Goal: Transaction & Acquisition: Book appointment/travel/reservation

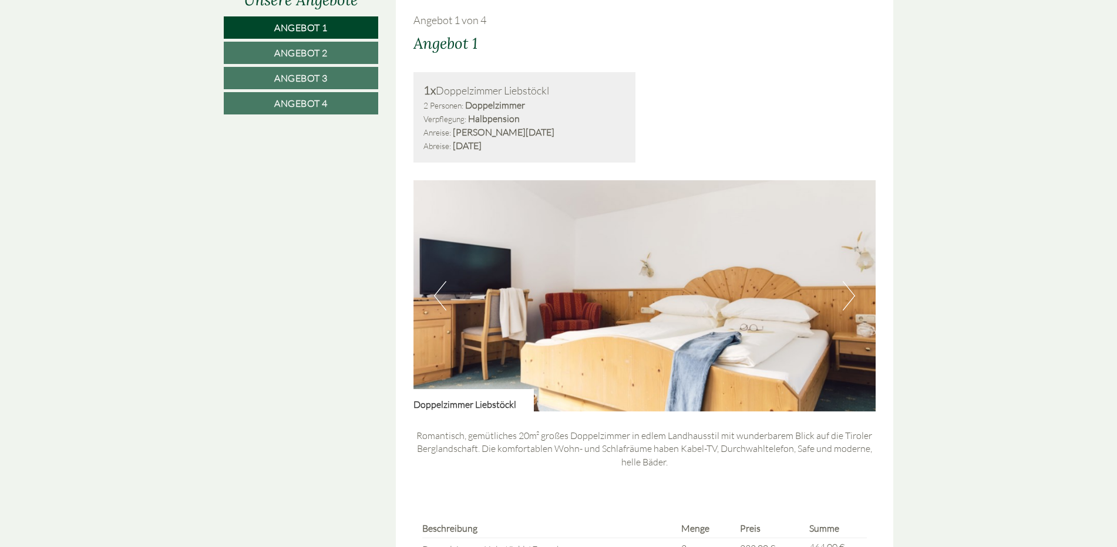
scroll to position [705, 0]
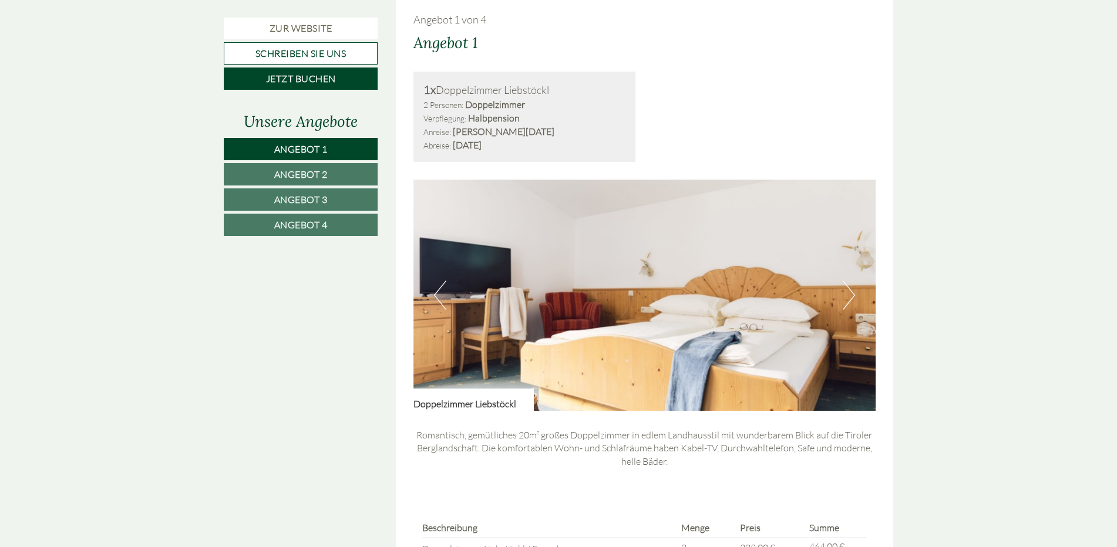
click at [846, 299] on button "Next" at bounding box center [849, 295] width 12 height 29
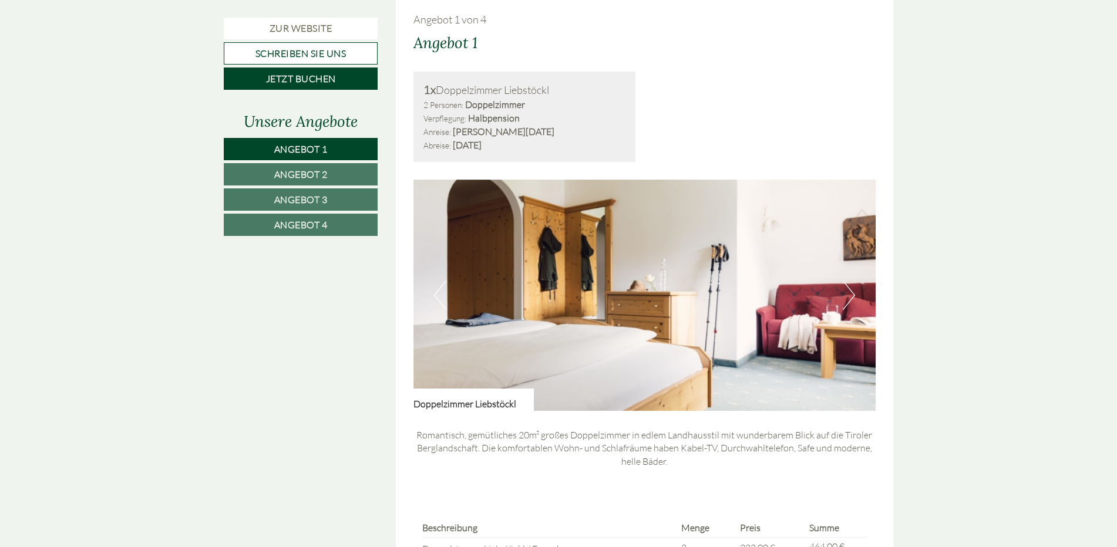
click at [846, 299] on button "Next" at bounding box center [849, 295] width 12 height 29
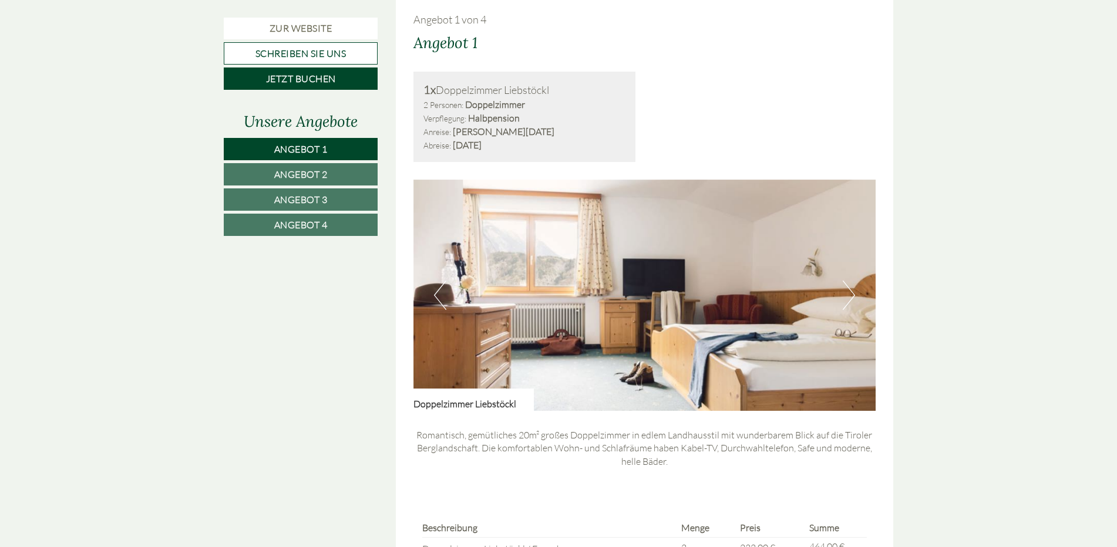
click at [846, 299] on button "Next" at bounding box center [849, 295] width 12 height 29
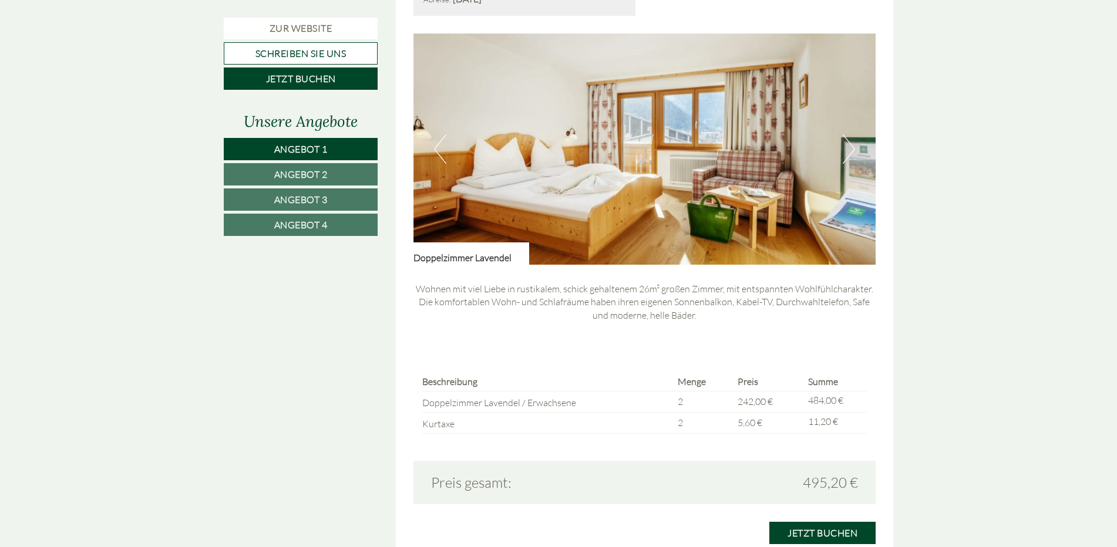
scroll to position [1586, 0]
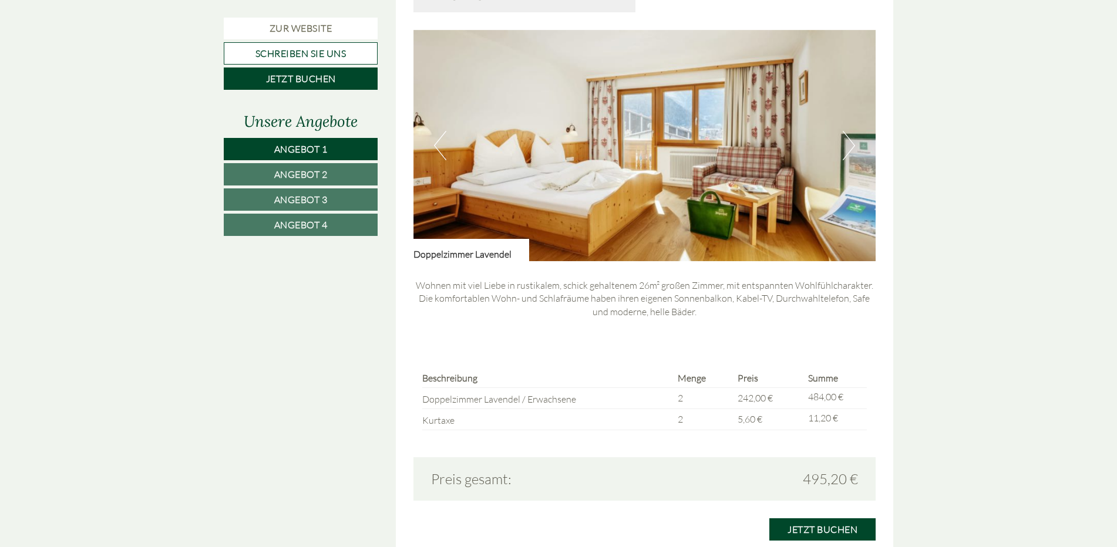
click at [851, 153] on button "Next" at bounding box center [849, 145] width 12 height 29
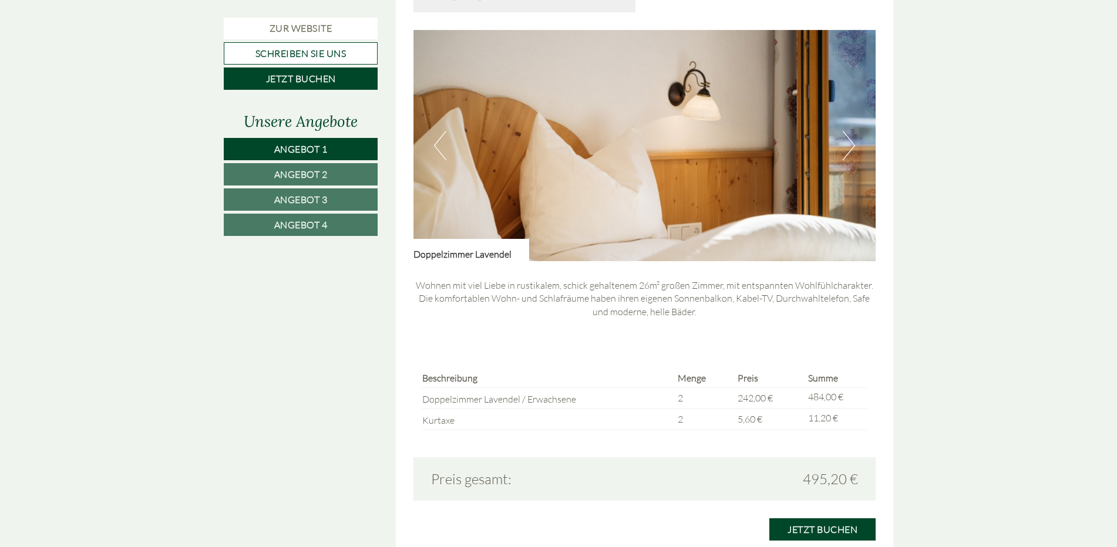
click at [851, 153] on button "Next" at bounding box center [849, 145] width 12 height 29
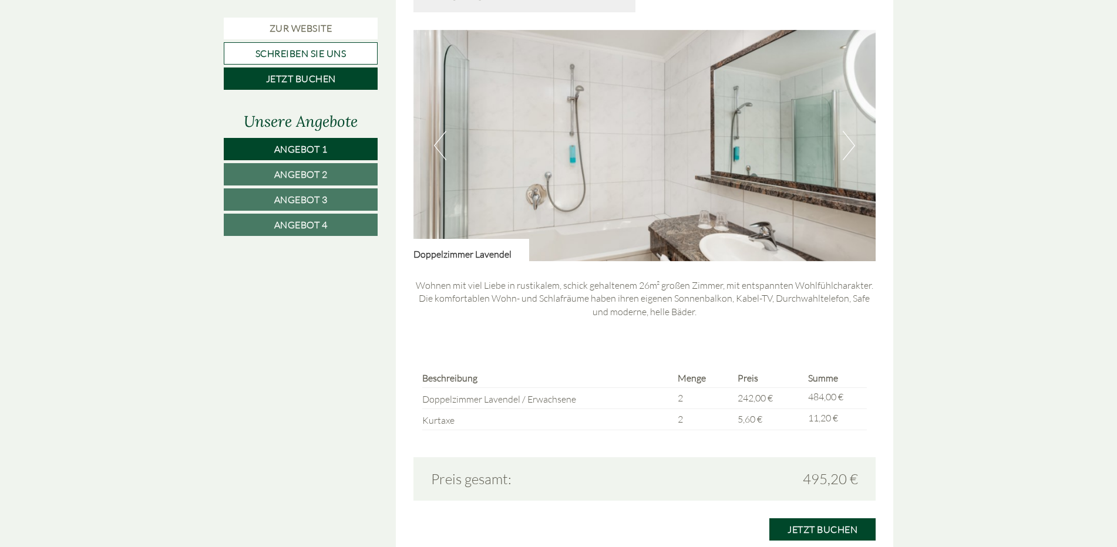
click at [851, 153] on button "Next" at bounding box center [849, 145] width 12 height 29
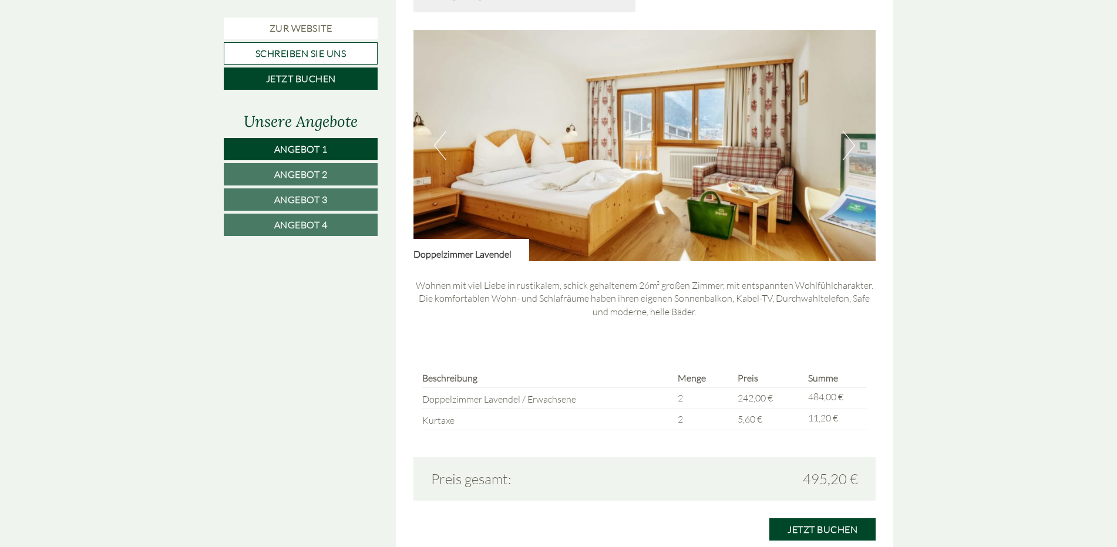
click at [851, 153] on button "Next" at bounding box center [849, 145] width 12 height 29
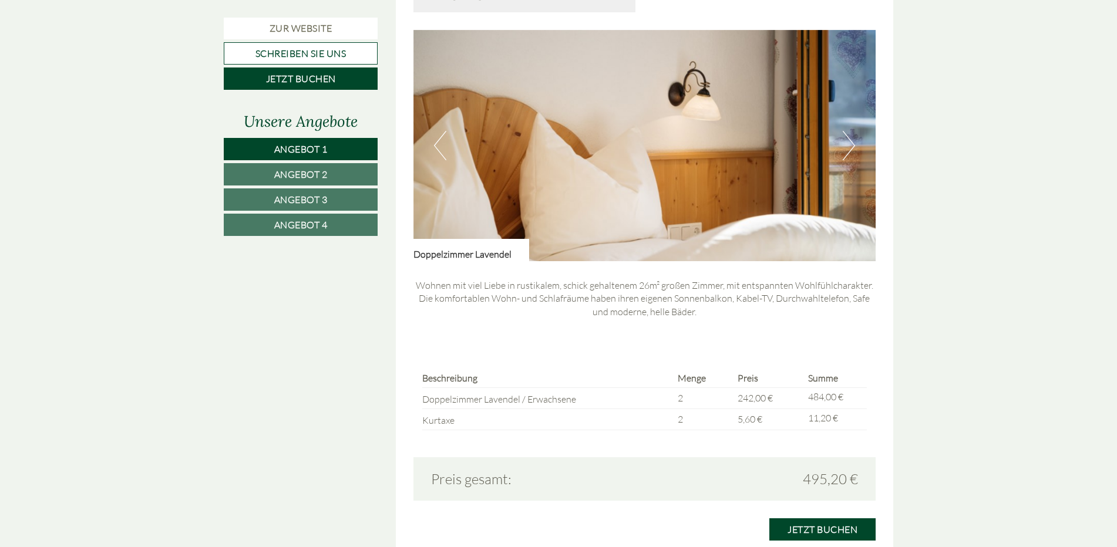
click at [851, 153] on button "Next" at bounding box center [849, 145] width 12 height 29
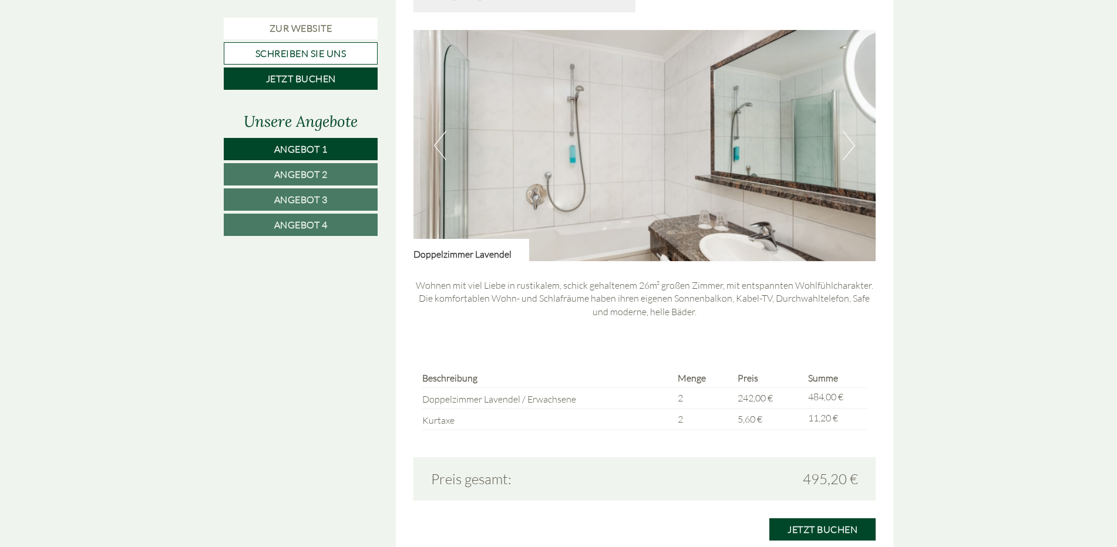
click at [851, 153] on button "Next" at bounding box center [849, 145] width 12 height 29
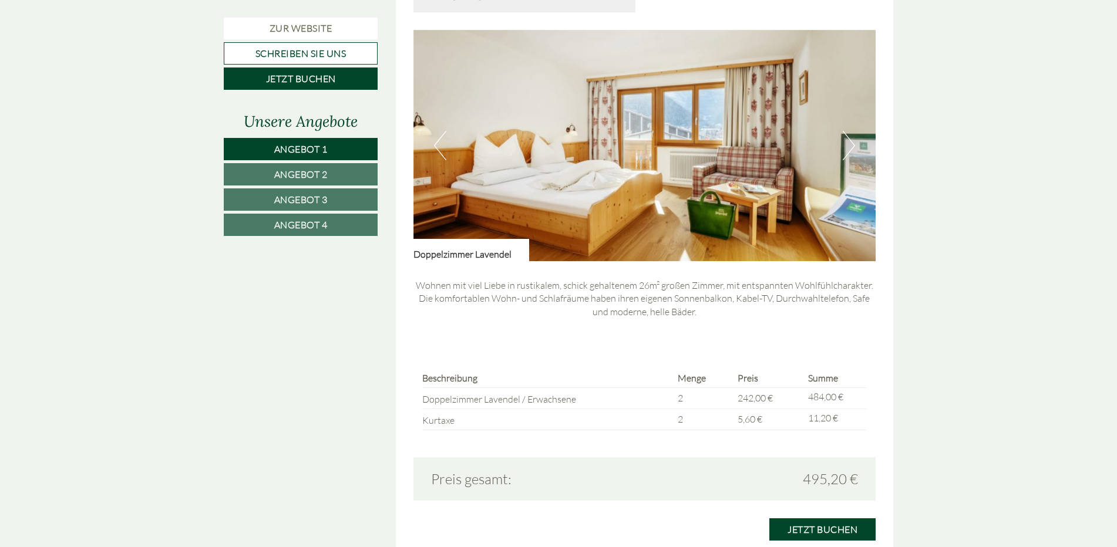
click at [847, 147] on button "Next" at bounding box center [849, 145] width 12 height 29
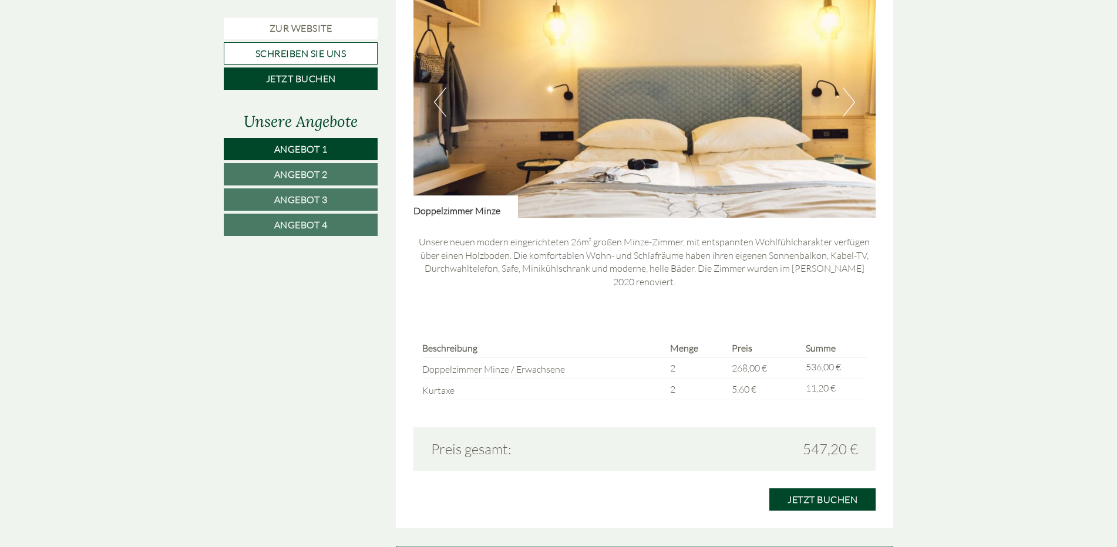
scroll to position [2349, 0]
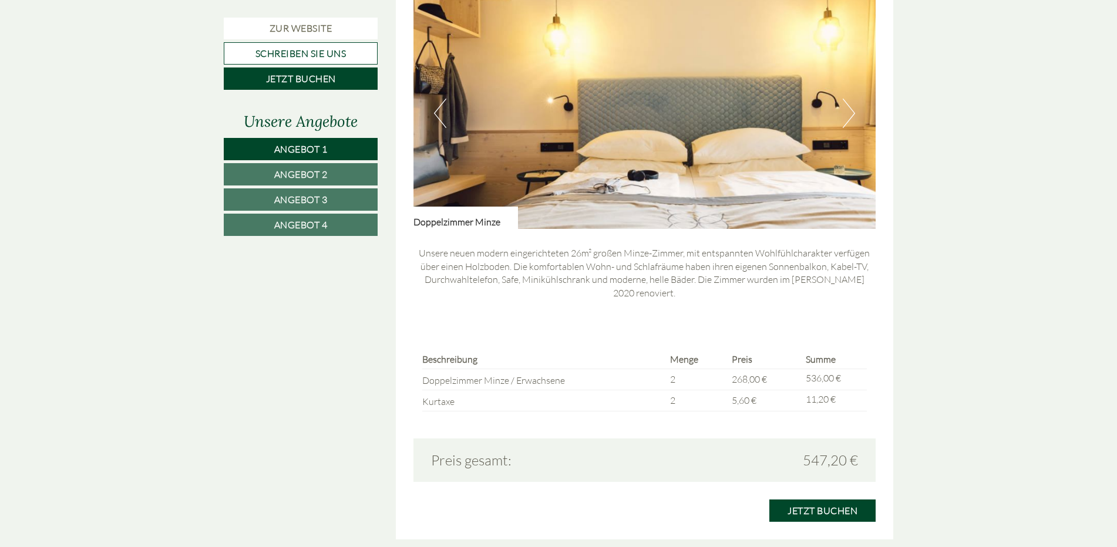
click at [850, 117] on button "Next" at bounding box center [849, 113] width 12 height 29
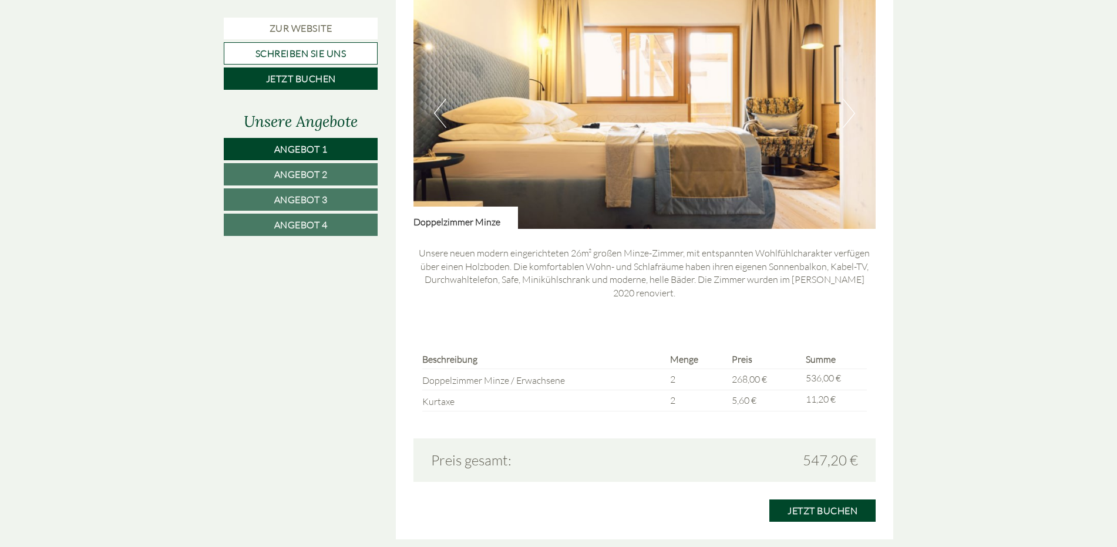
click at [850, 117] on button "Next" at bounding box center [849, 113] width 12 height 29
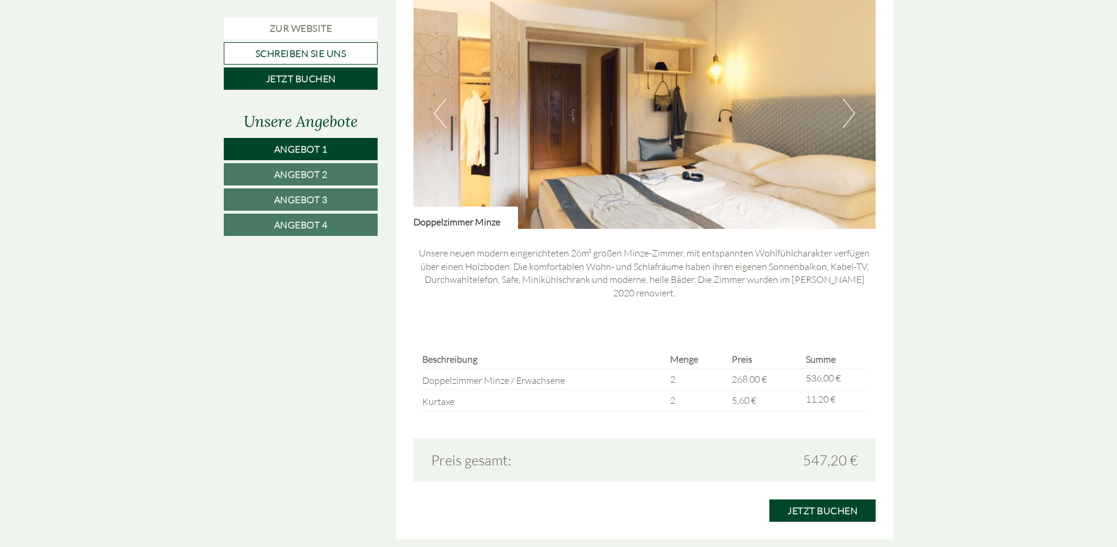
click at [850, 117] on button "Next" at bounding box center [849, 113] width 12 height 29
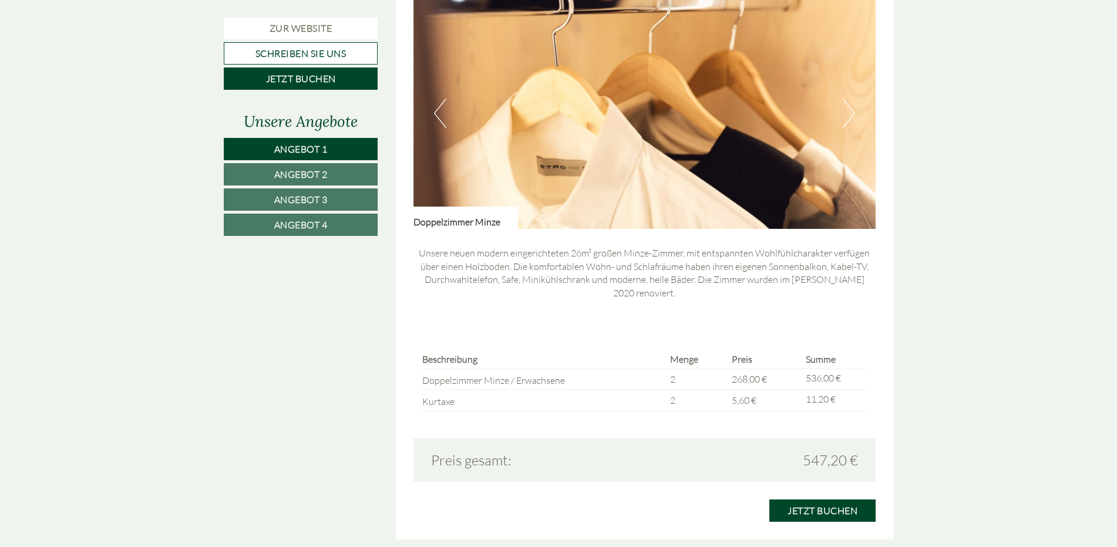
click at [850, 117] on button "Next" at bounding box center [849, 113] width 12 height 29
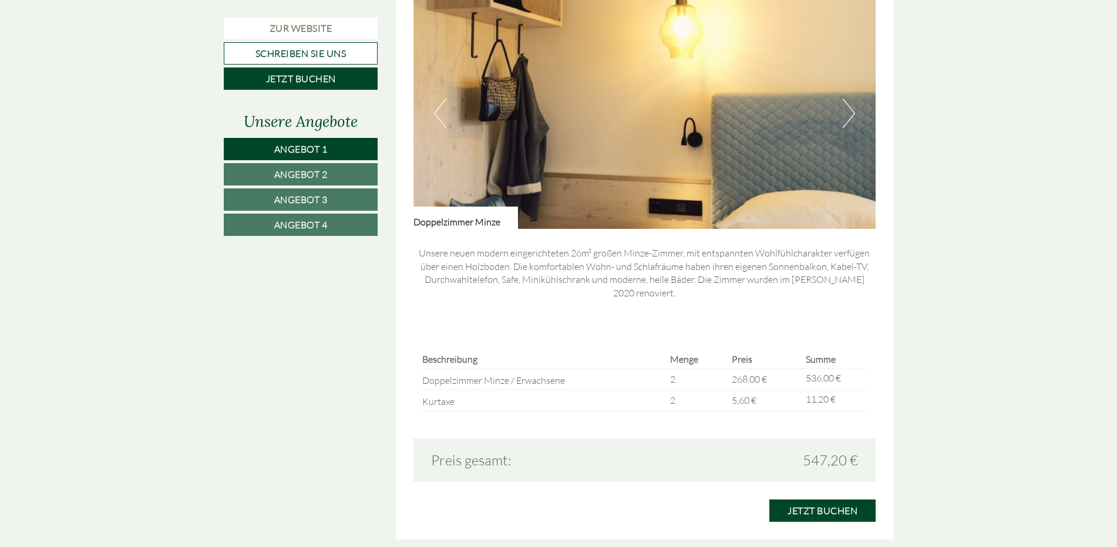
click at [850, 117] on button "Next" at bounding box center [849, 113] width 12 height 29
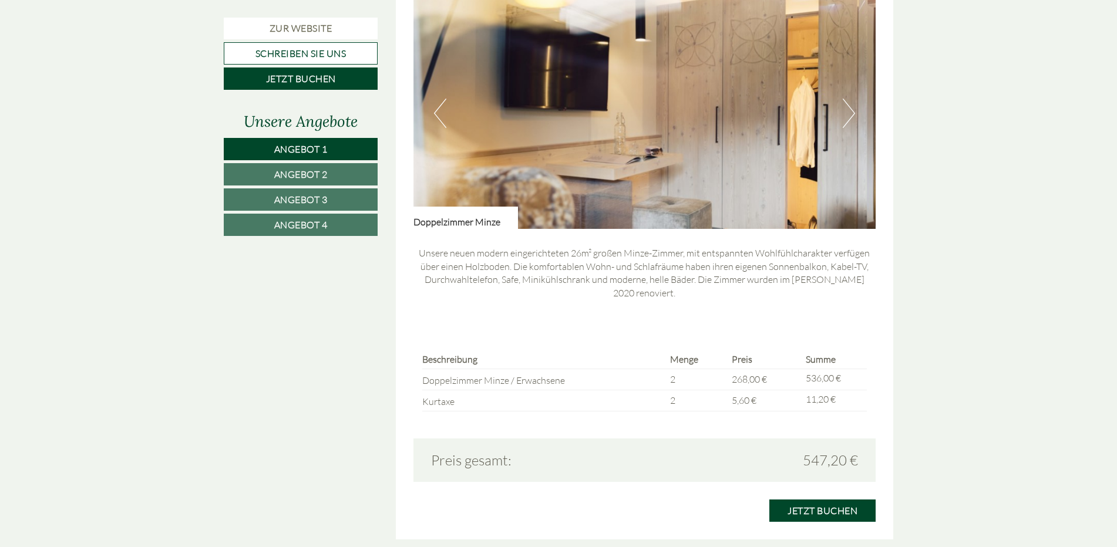
click at [850, 117] on button "Next" at bounding box center [849, 113] width 12 height 29
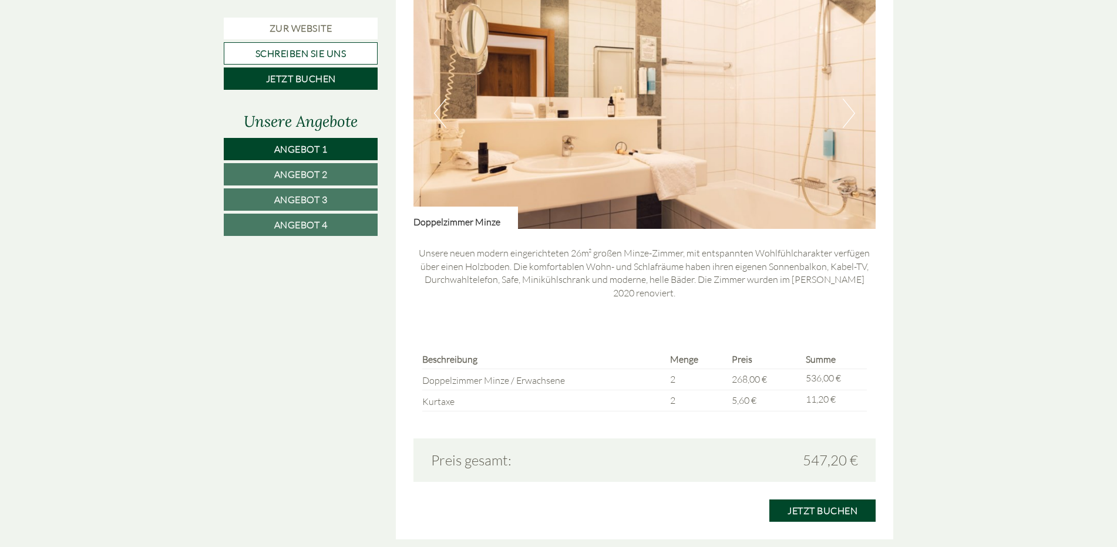
click at [850, 117] on button "Next" at bounding box center [849, 113] width 12 height 29
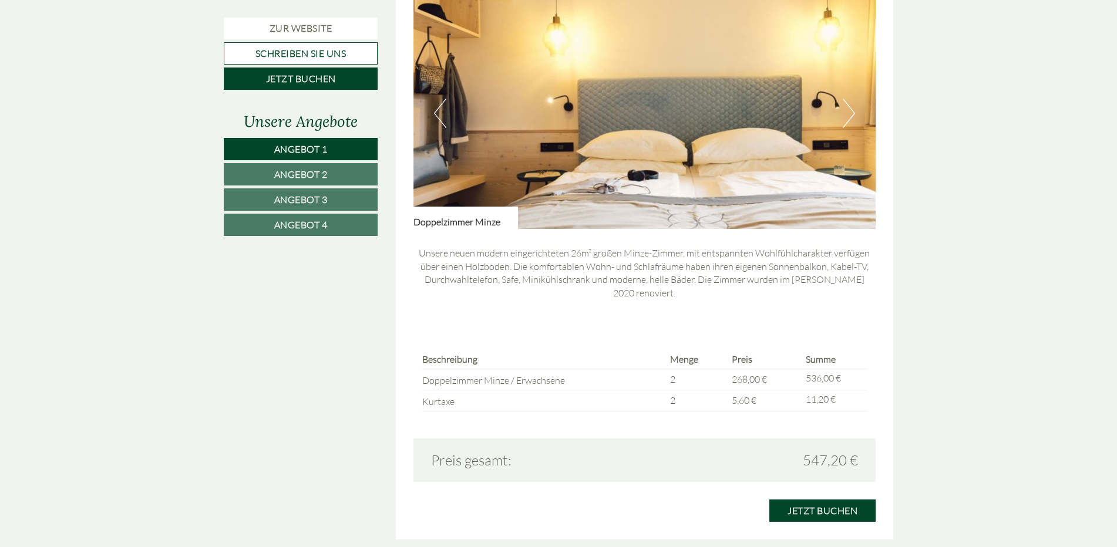
click at [850, 117] on button "Next" at bounding box center [849, 113] width 12 height 29
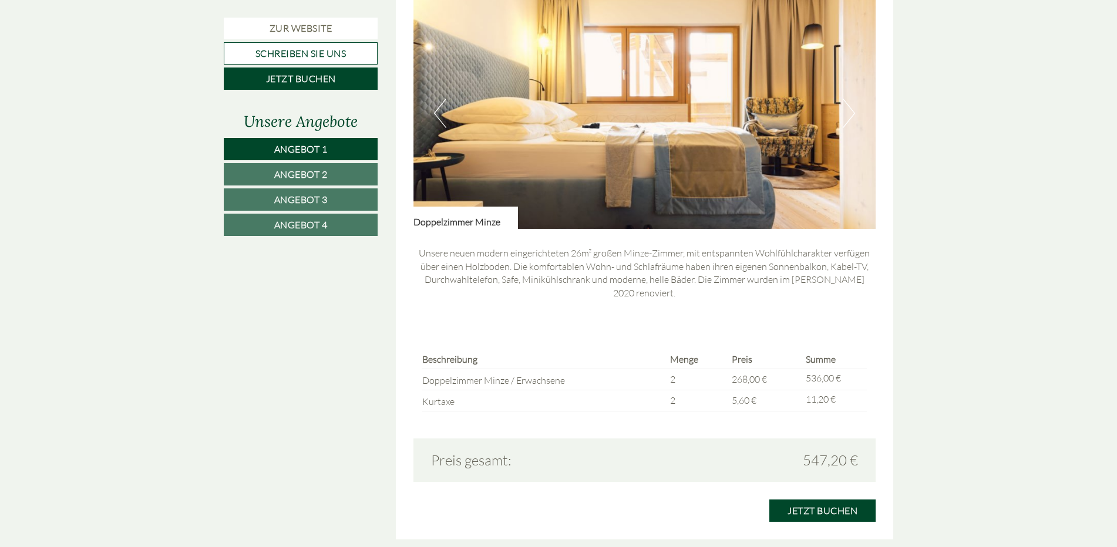
click at [850, 117] on button "Next" at bounding box center [849, 113] width 12 height 29
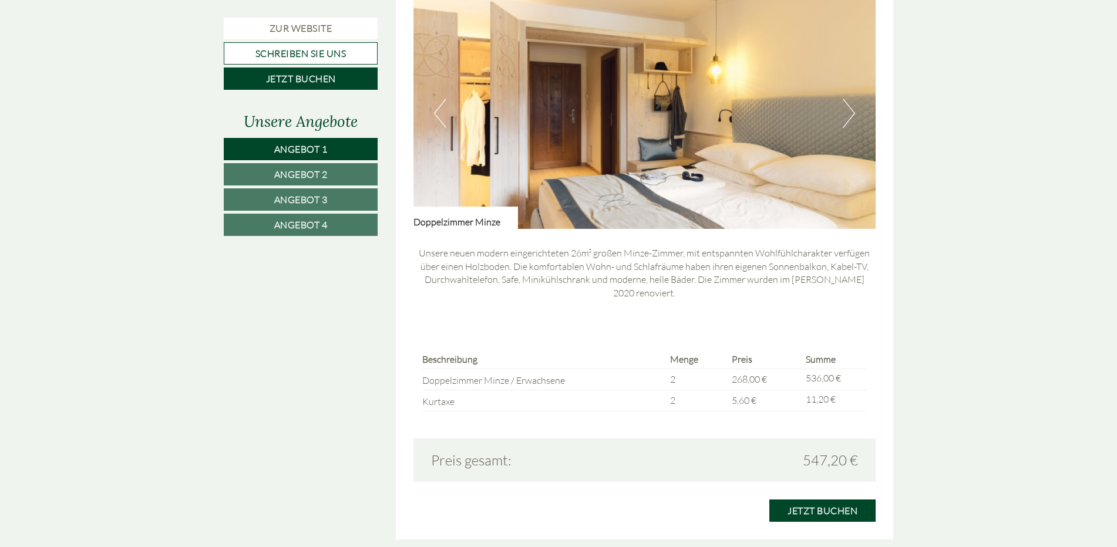
click at [850, 117] on button "Next" at bounding box center [849, 113] width 12 height 29
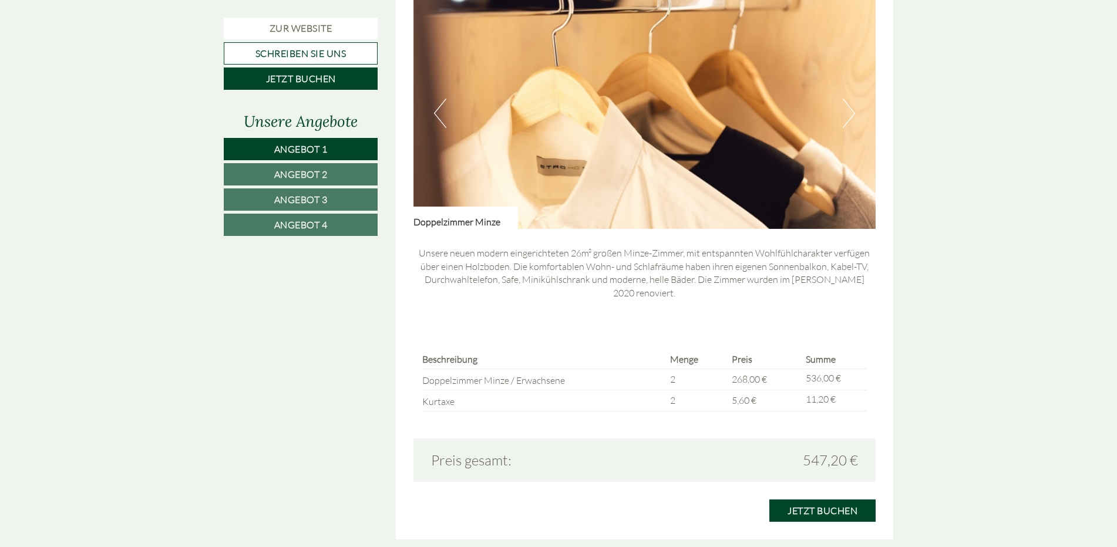
click at [850, 117] on button "Next" at bounding box center [849, 113] width 12 height 29
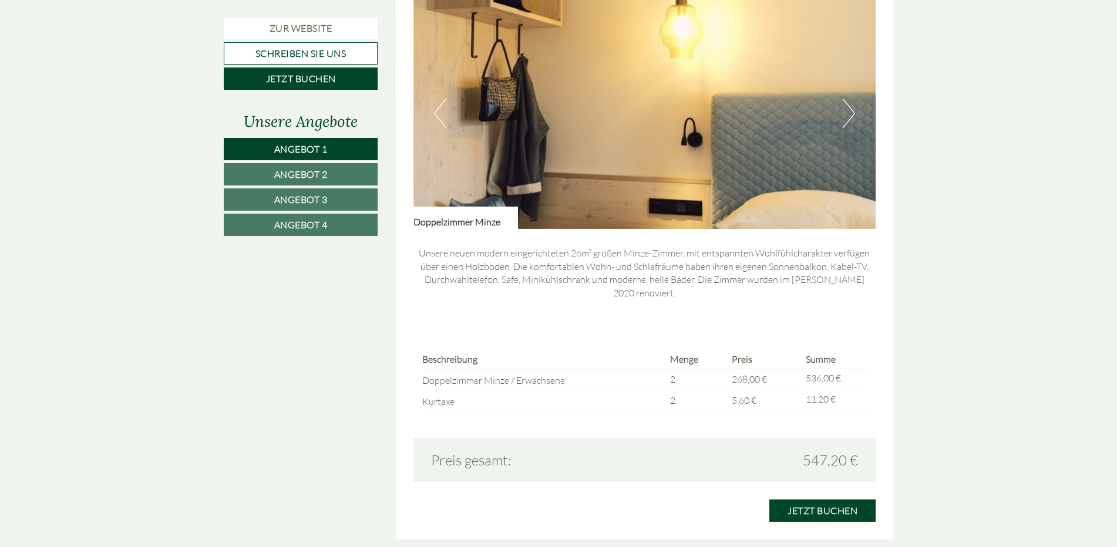
click at [850, 117] on button "Next" at bounding box center [849, 113] width 12 height 29
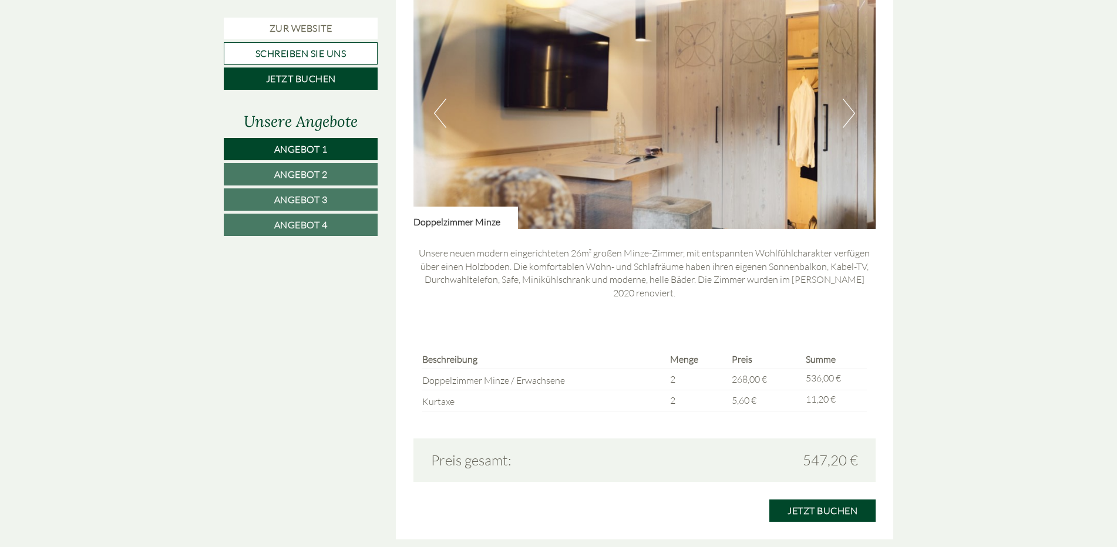
click at [850, 117] on button "Next" at bounding box center [849, 113] width 12 height 29
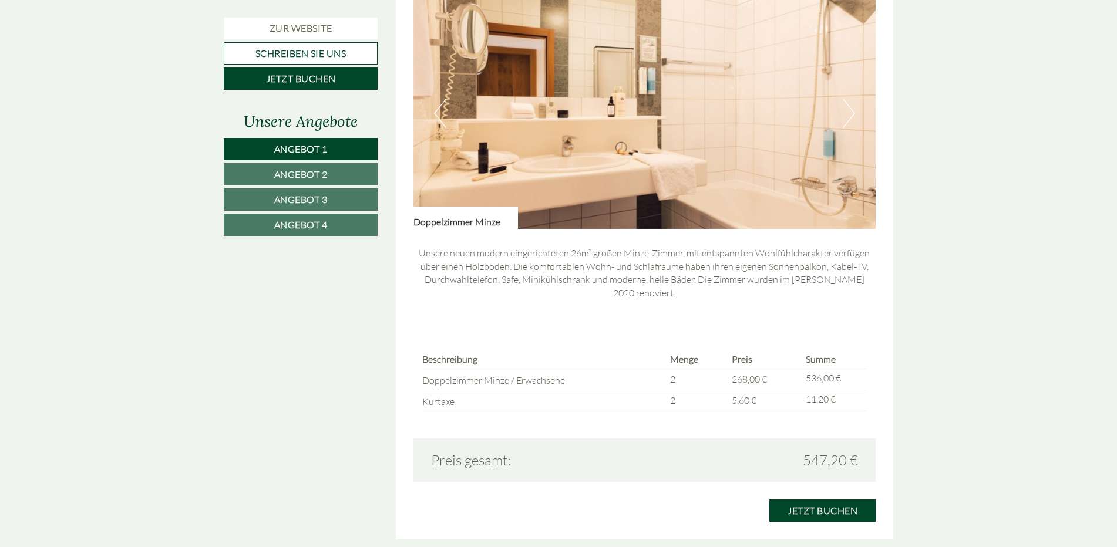
click at [850, 117] on button "Next" at bounding box center [849, 113] width 12 height 29
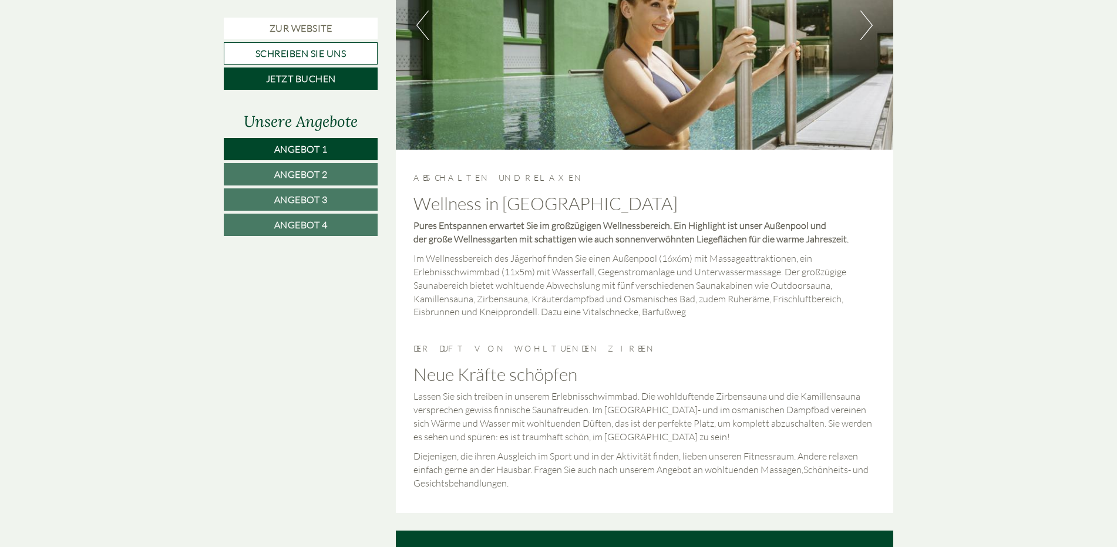
scroll to position [2995, 0]
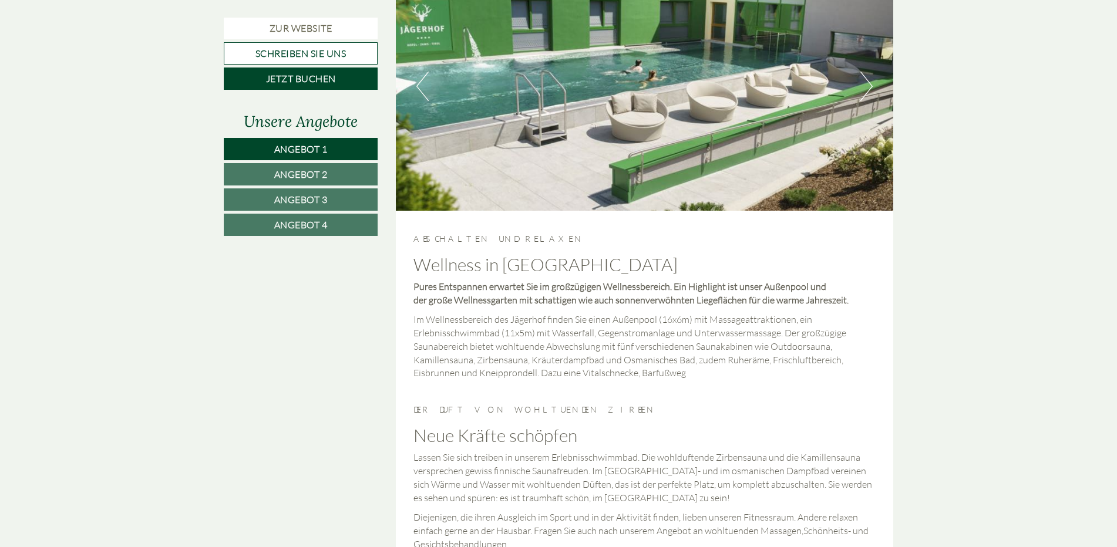
click at [321, 227] on span "Angebot 4" at bounding box center [300, 225] width 53 height 12
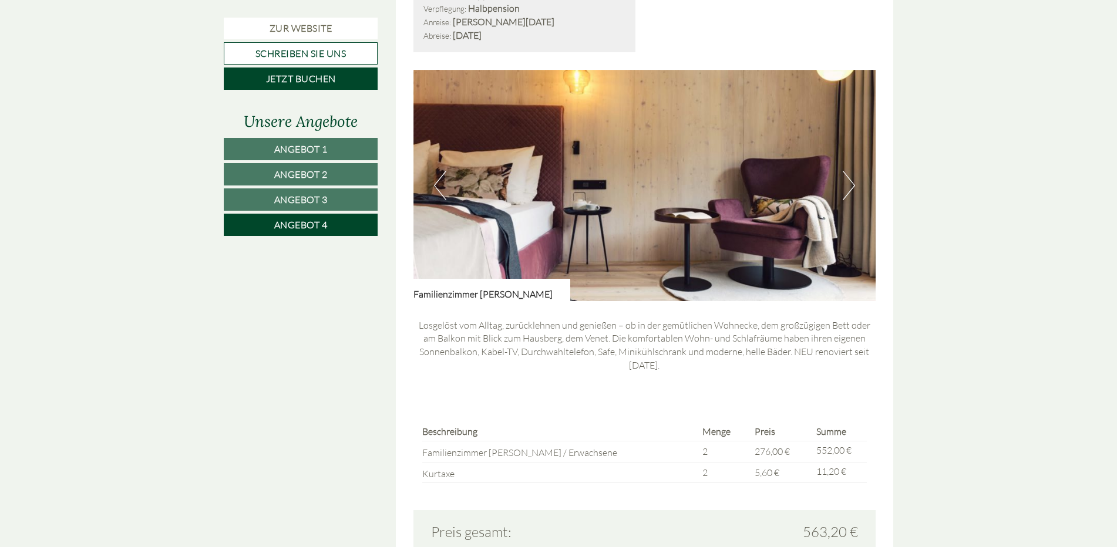
scroll to position [817, 0]
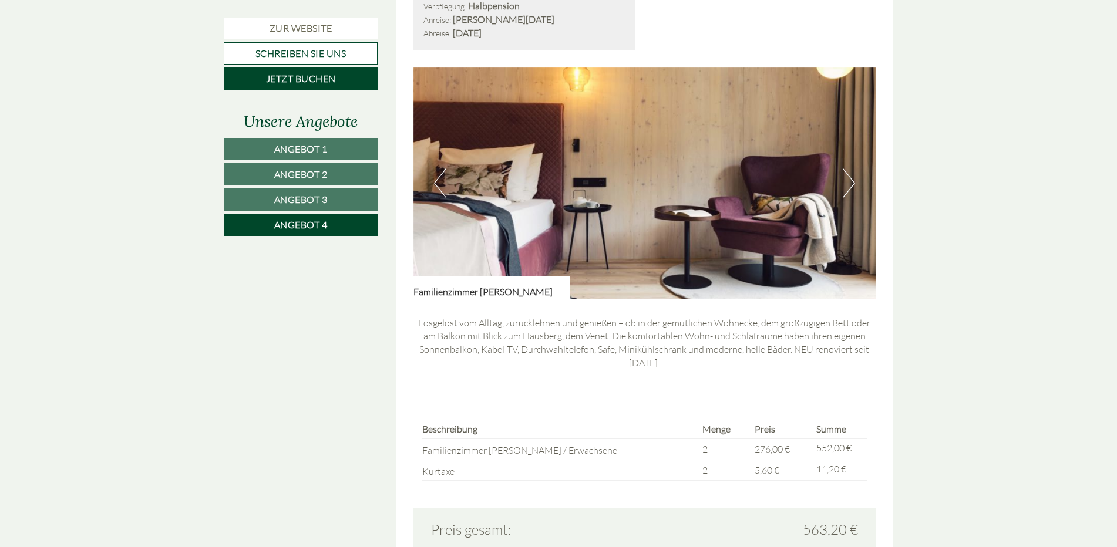
click at [854, 175] on button "Next" at bounding box center [849, 183] width 12 height 29
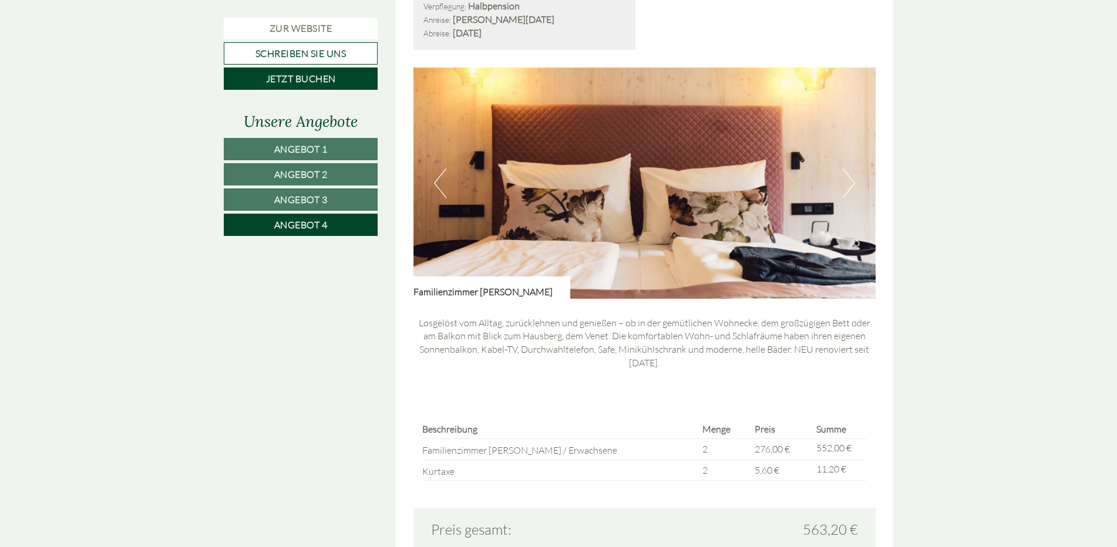
click at [850, 186] on button "Next" at bounding box center [849, 183] width 12 height 29
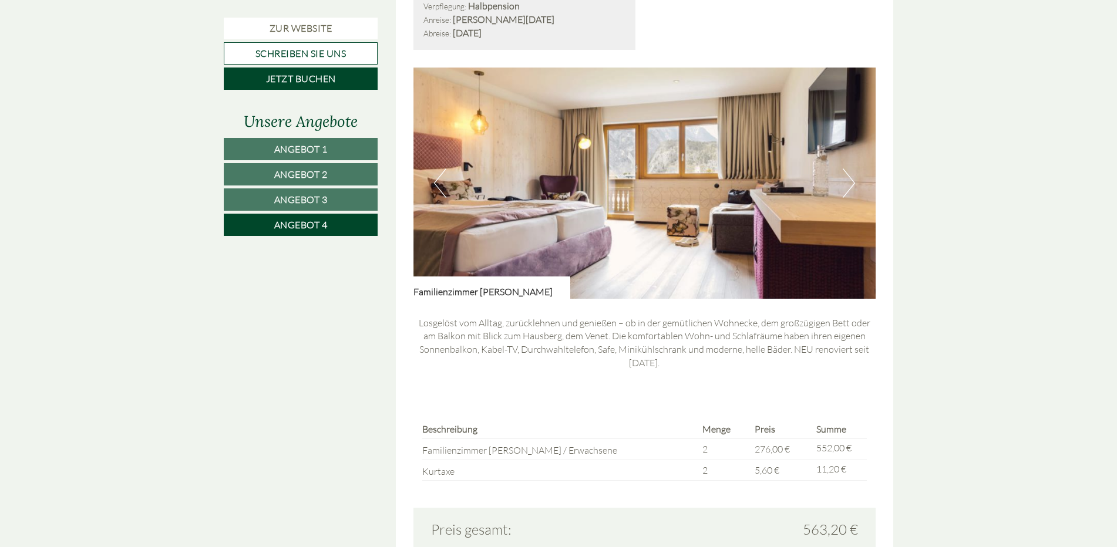
click at [850, 186] on button "Next" at bounding box center [849, 183] width 12 height 29
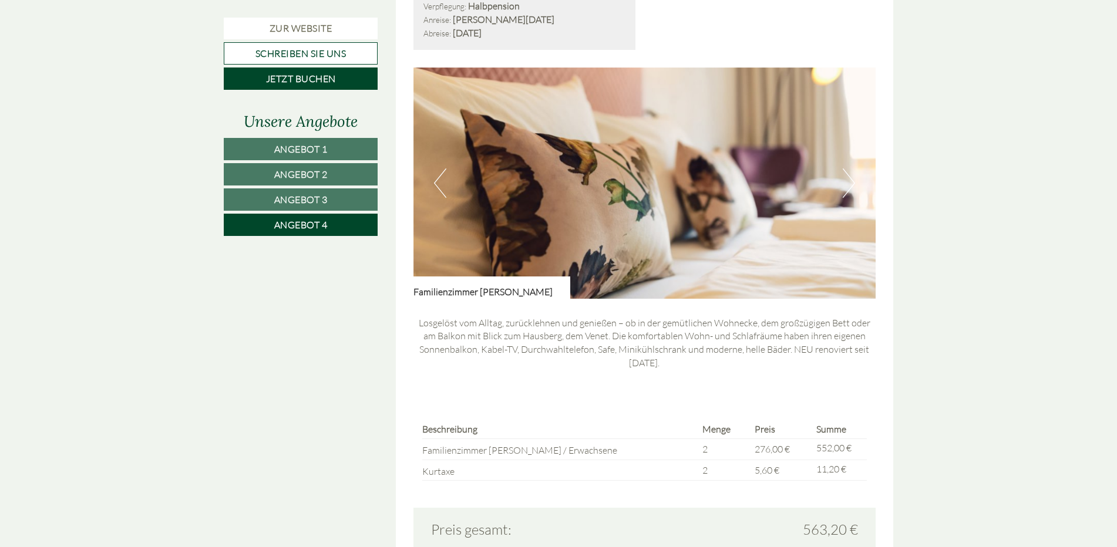
click at [850, 186] on button "Next" at bounding box center [849, 183] width 12 height 29
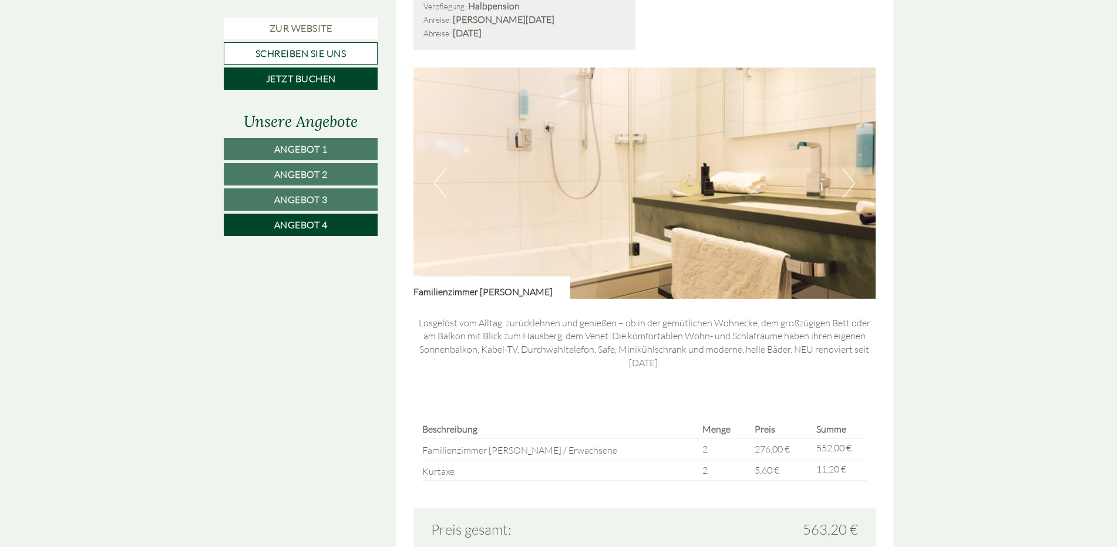
click at [850, 186] on button "Next" at bounding box center [849, 183] width 12 height 29
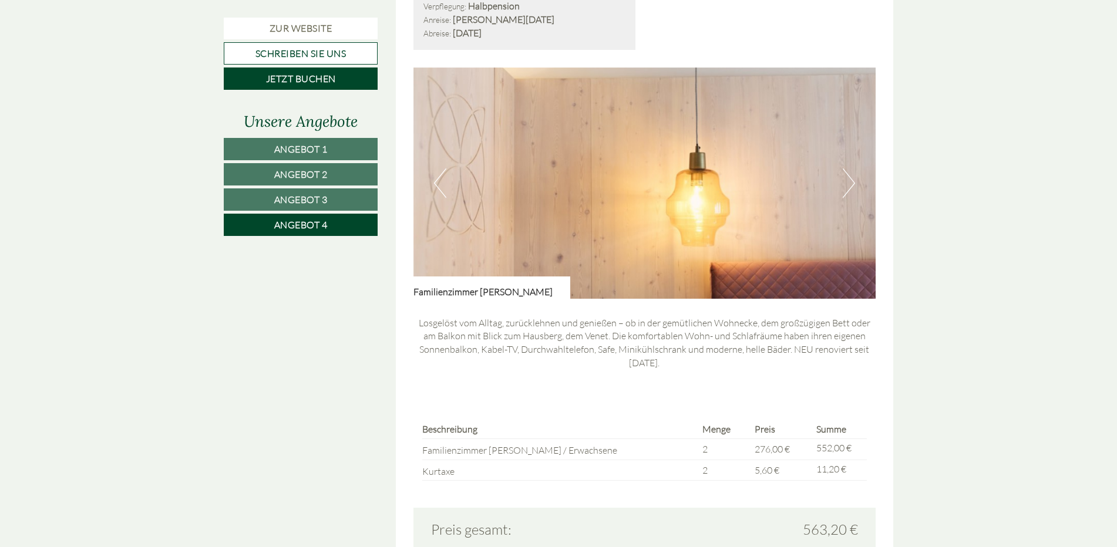
click at [850, 186] on button "Next" at bounding box center [849, 183] width 12 height 29
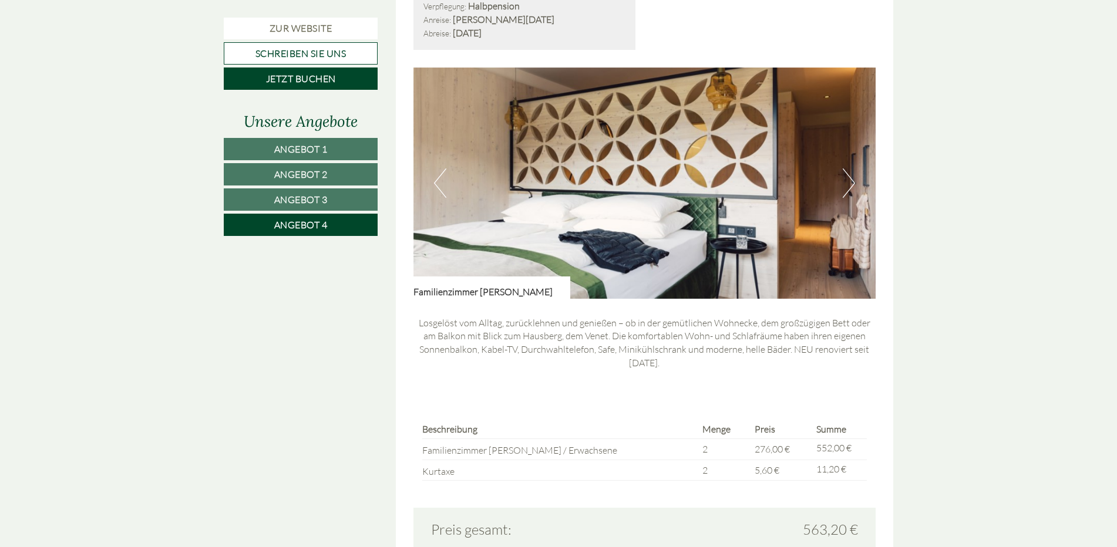
click at [850, 186] on button "Next" at bounding box center [849, 183] width 12 height 29
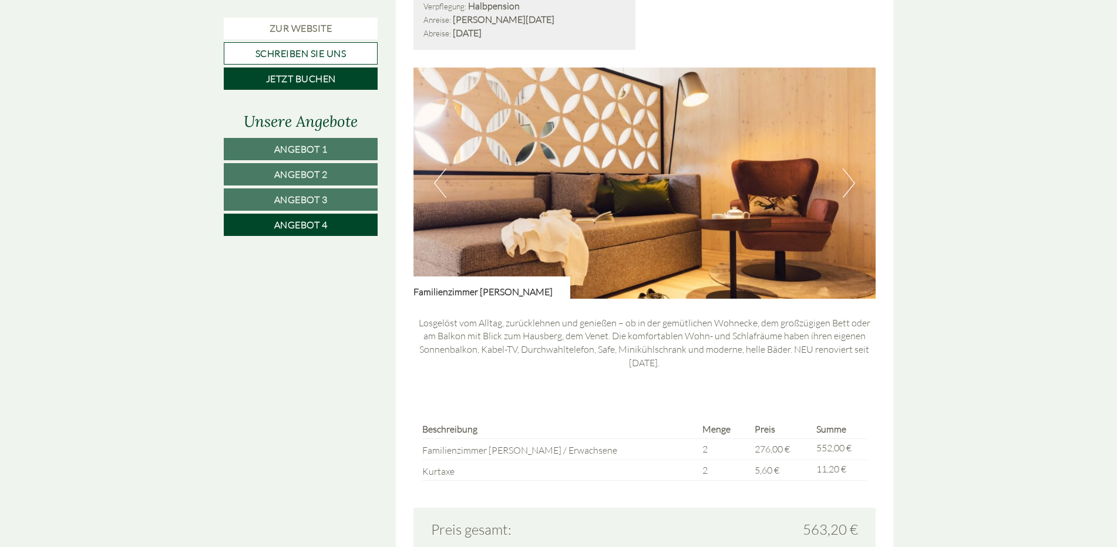
click at [850, 186] on button "Next" at bounding box center [849, 183] width 12 height 29
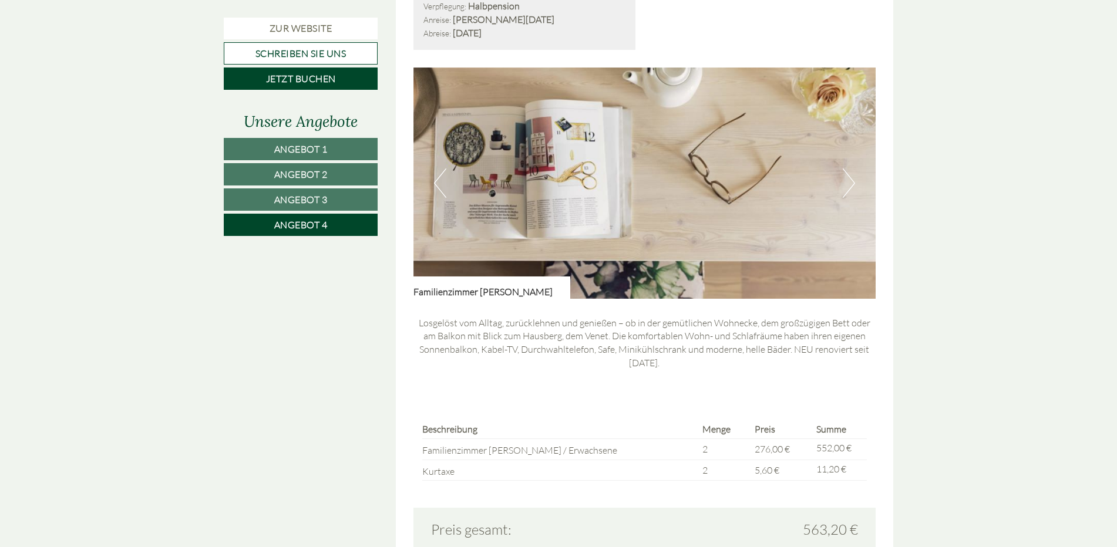
click at [850, 186] on button "Next" at bounding box center [849, 183] width 12 height 29
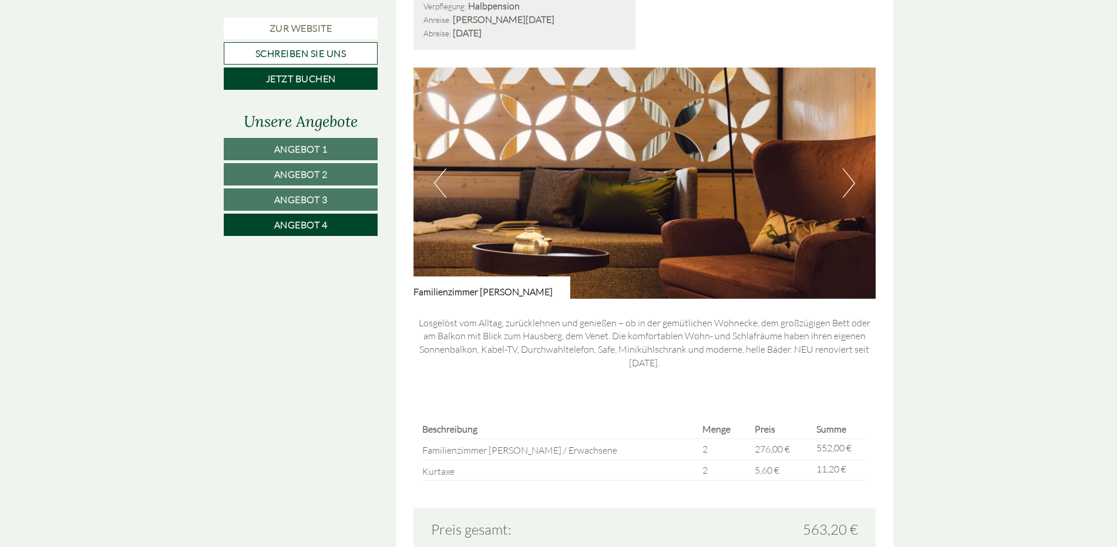
click at [850, 186] on button "Next" at bounding box center [849, 183] width 12 height 29
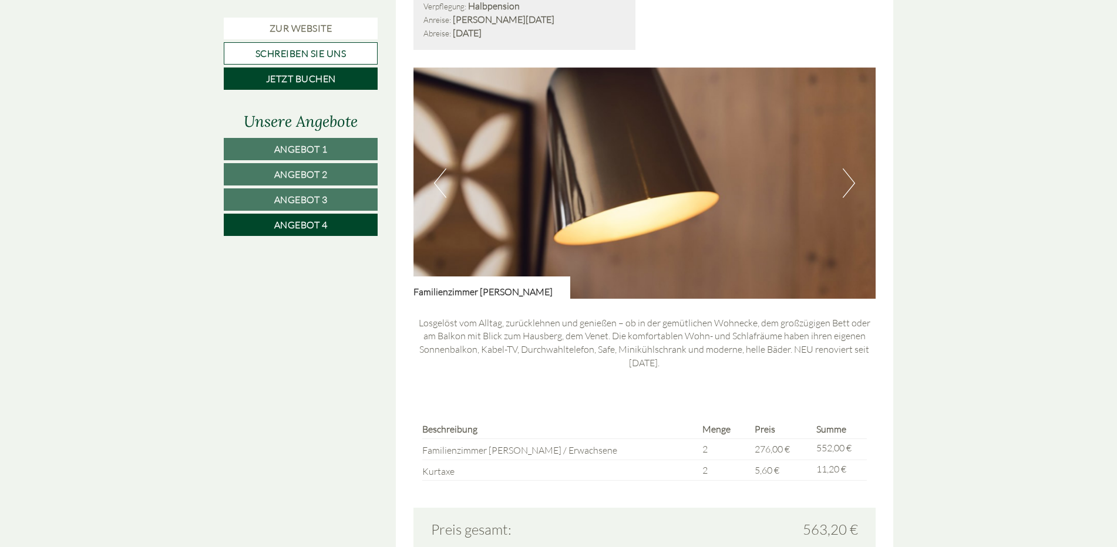
click at [850, 186] on button "Next" at bounding box center [849, 183] width 12 height 29
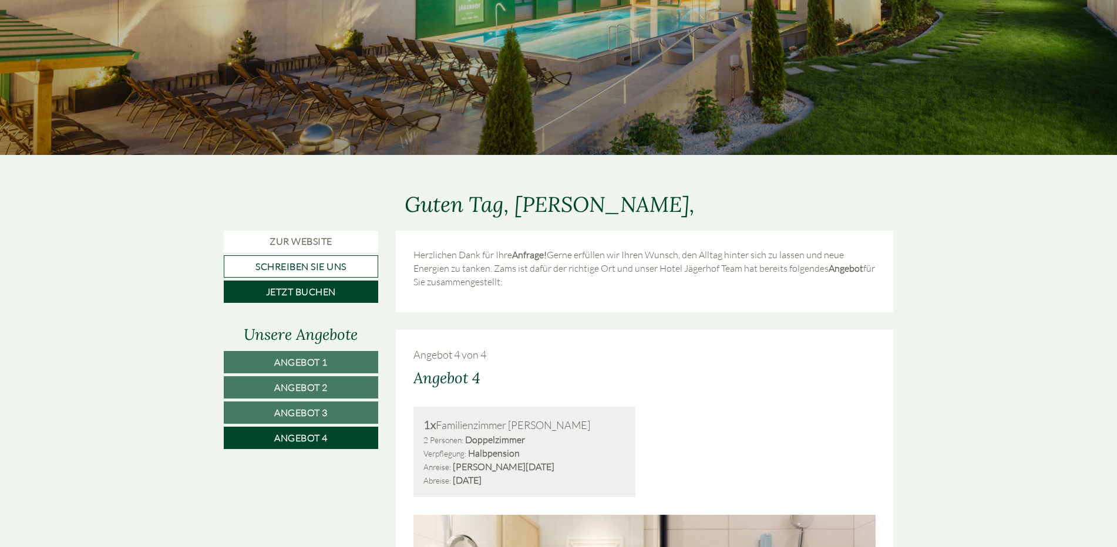
scroll to position [470, 0]
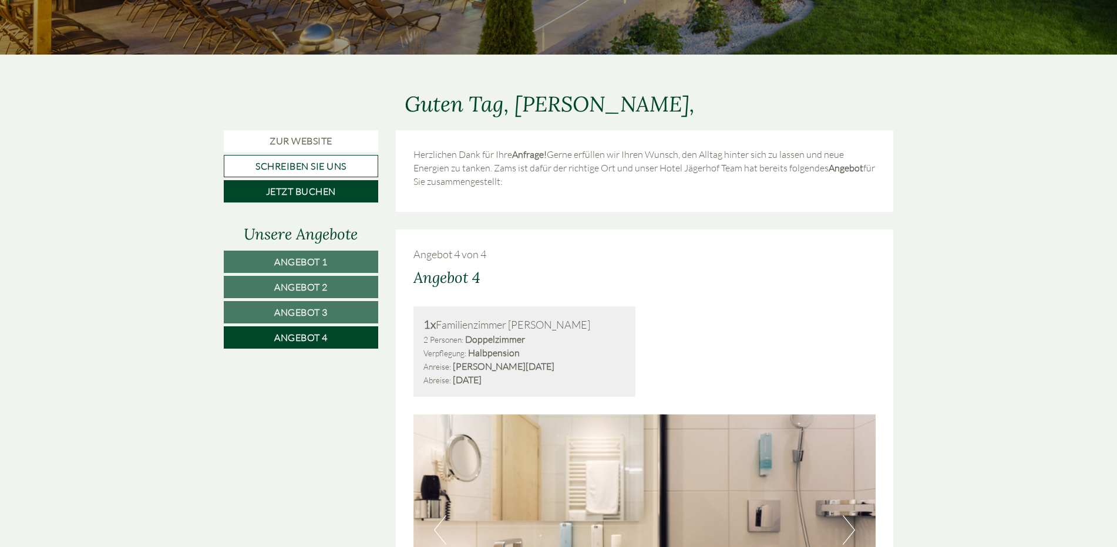
click at [314, 251] on link "Angebot 1" at bounding box center [301, 262] width 154 height 22
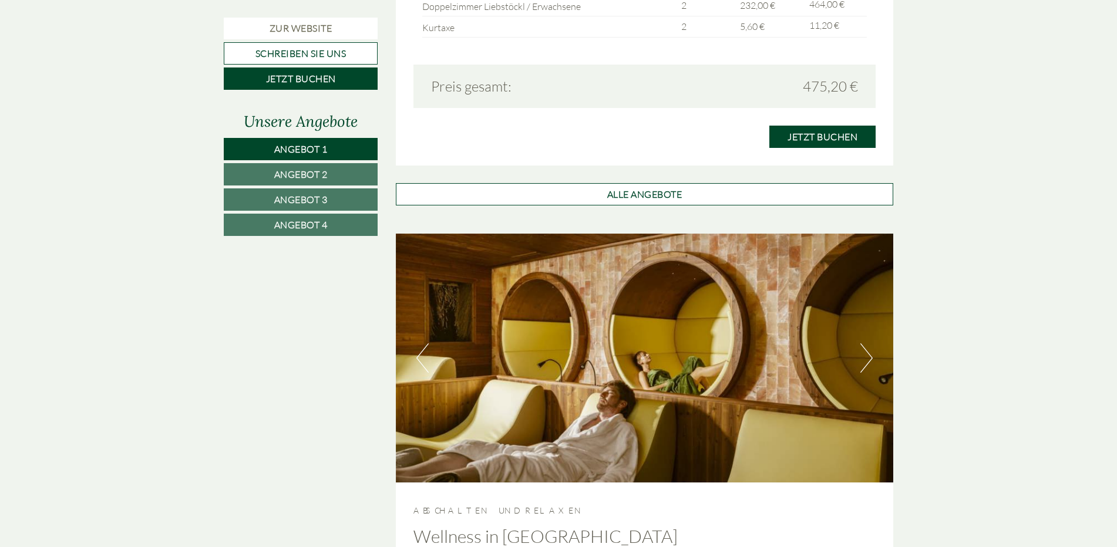
scroll to position [1346, 0]
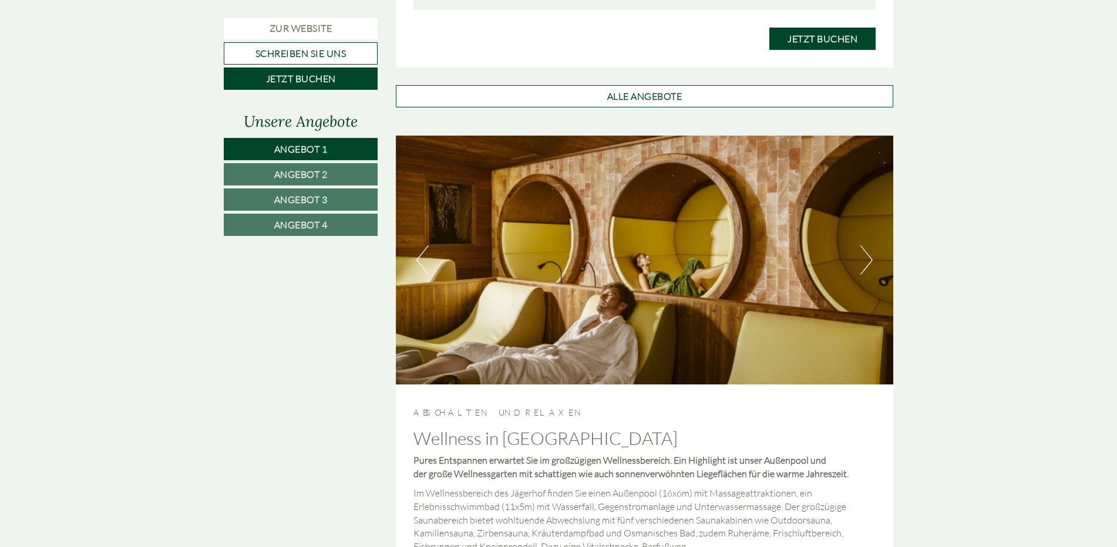
click at [865, 259] on button "Next" at bounding box center [866, 259] width 12 height 29
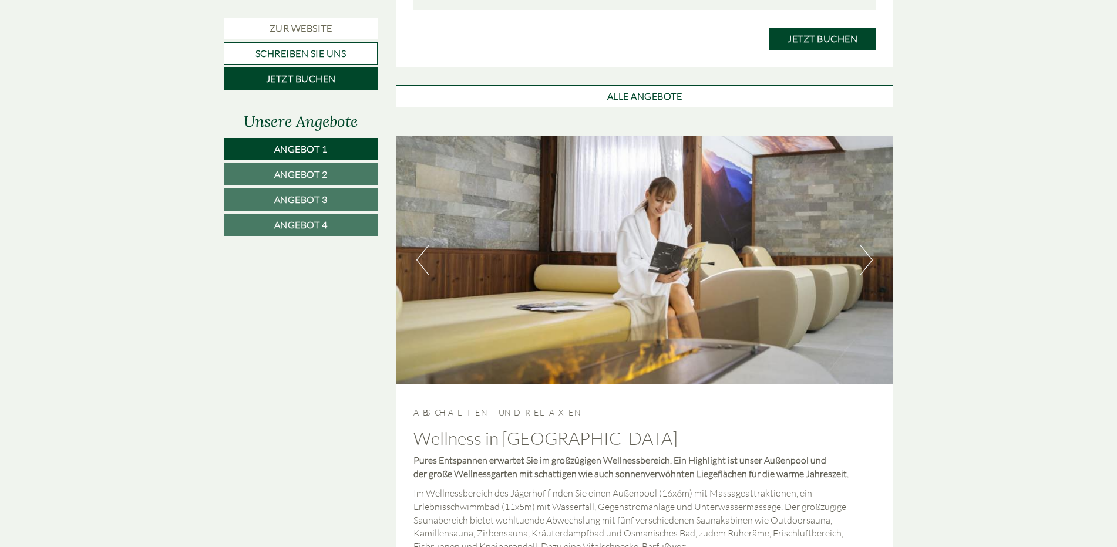
click at [865, 259] on button "Next" at bounding box center [866, 259] width 12 height 29
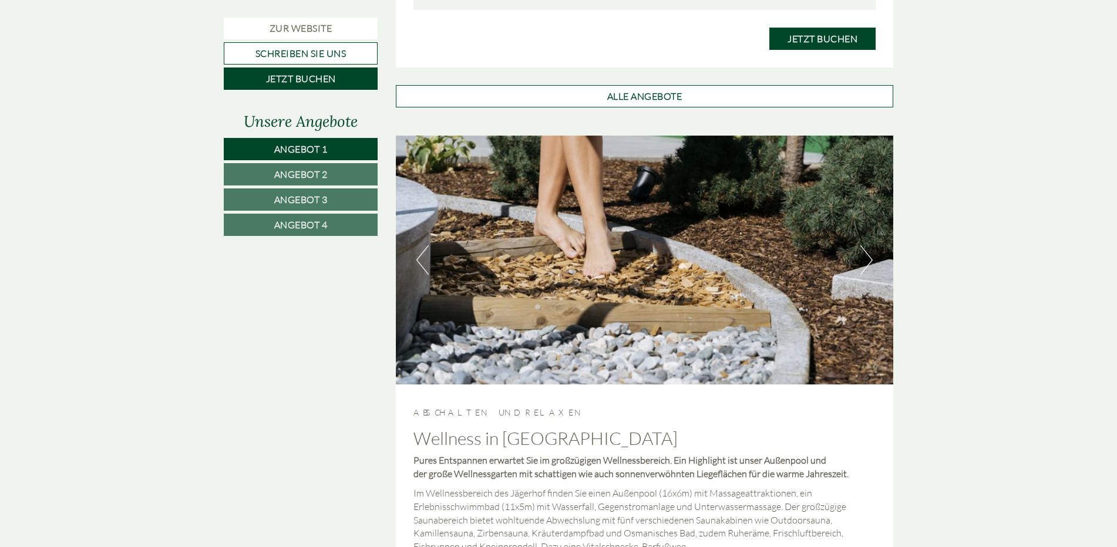
click at [865, 259] on button "Next" at bounding box center [866, 259] width 12 height 29
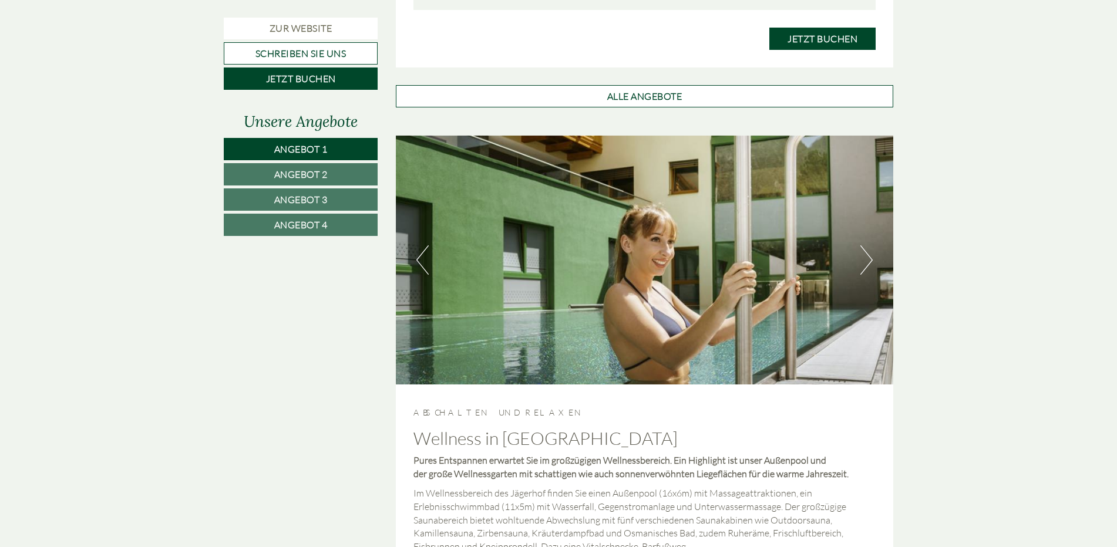
click at [865, 259] on button "Next" at bounding box center [866, 259] width 12 height 29
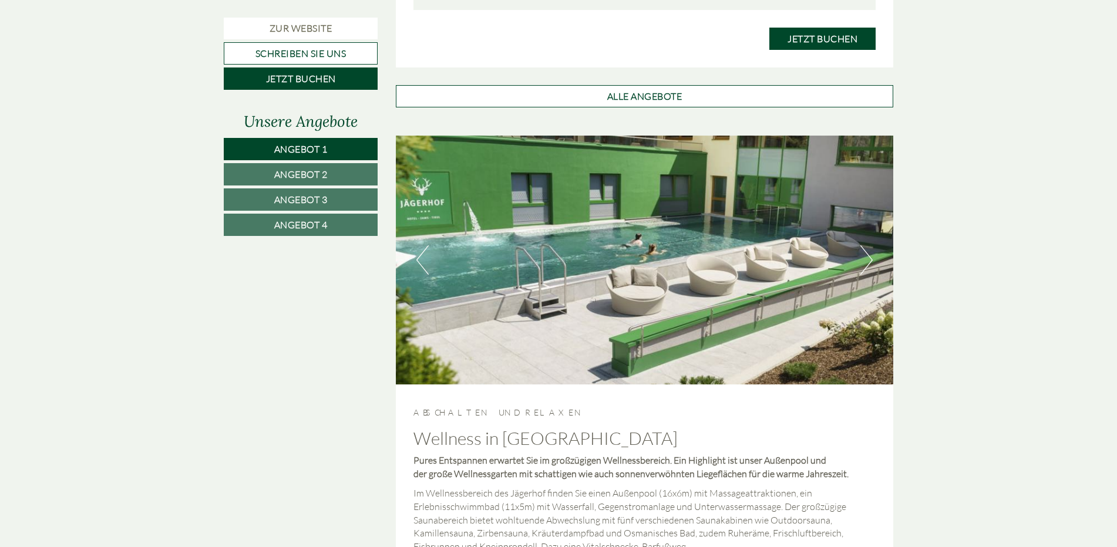
click at [865, 259] on button "Next" at bounding box center [866, 259] width 12 height 29
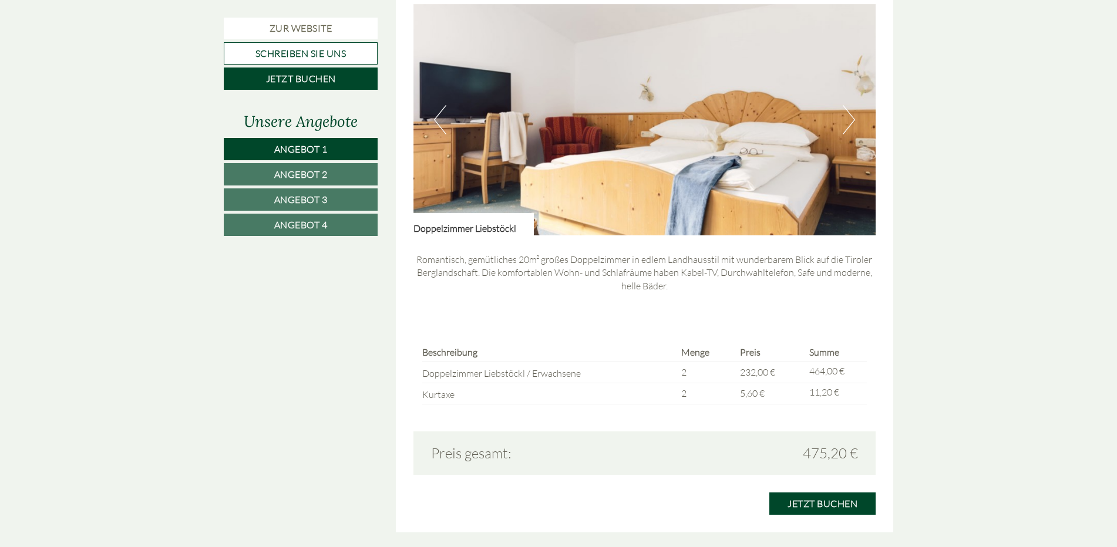
scroll to position [699, 0]
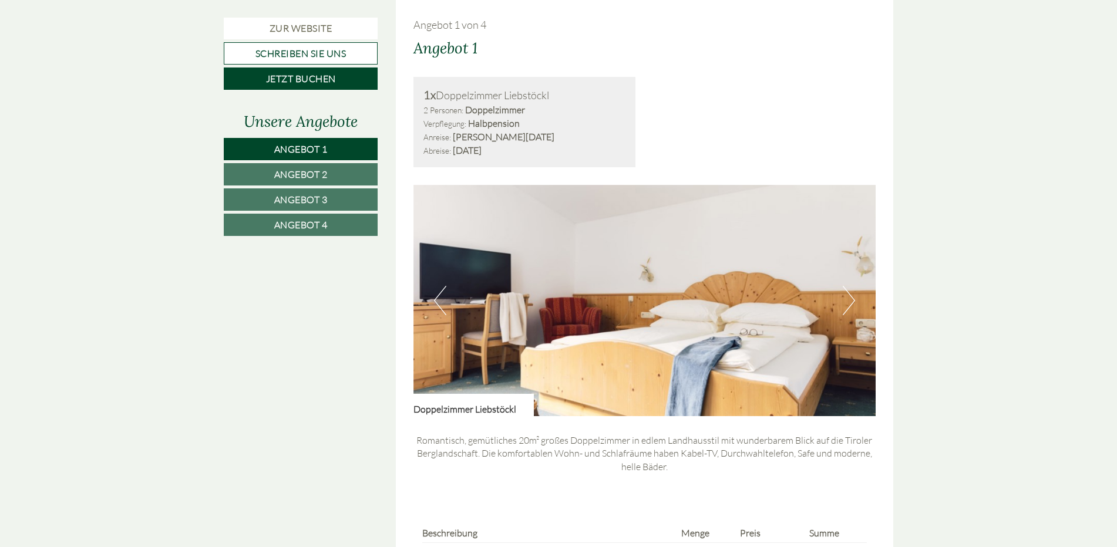
click at [344, 174] on link "Angebot 2" at bounding box center [301, 174] width 154 height 22
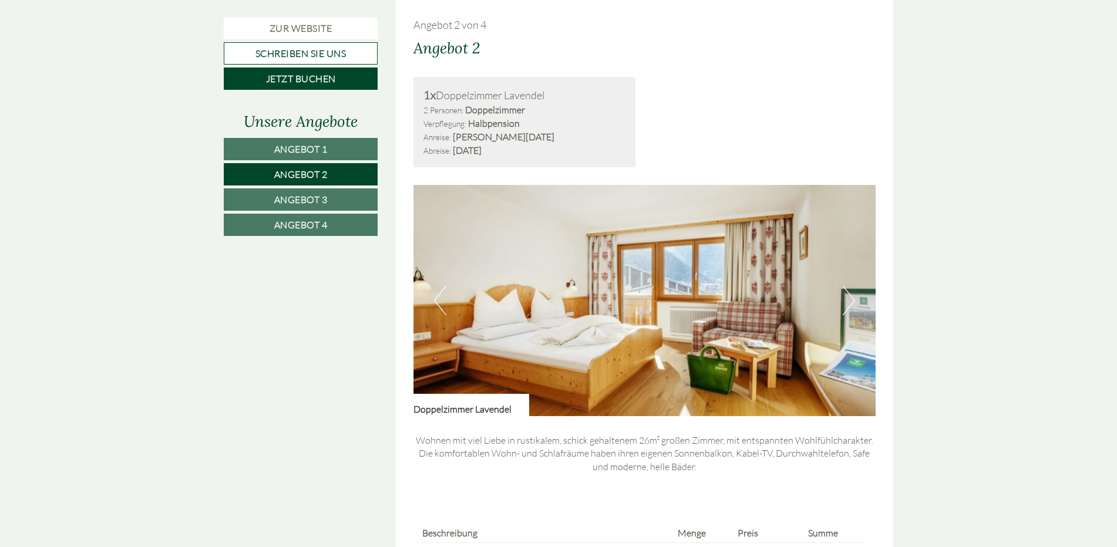
click at [848, 304] on button "Next" at bounding box center [849, 300] width 12 height 29
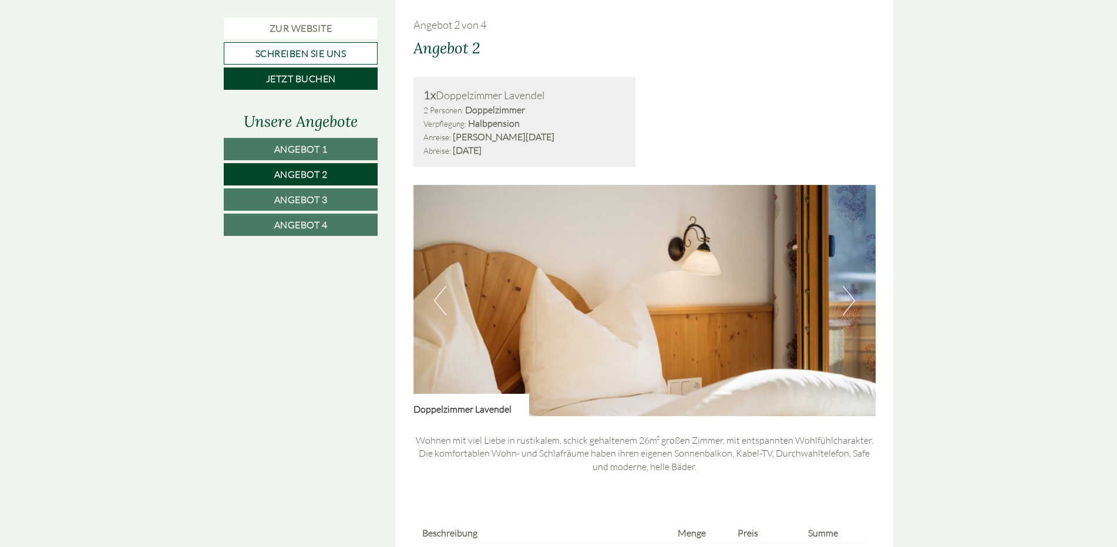
click at [849, 303] on button "Next" at bounding box center [849, 300] width 12 height 29
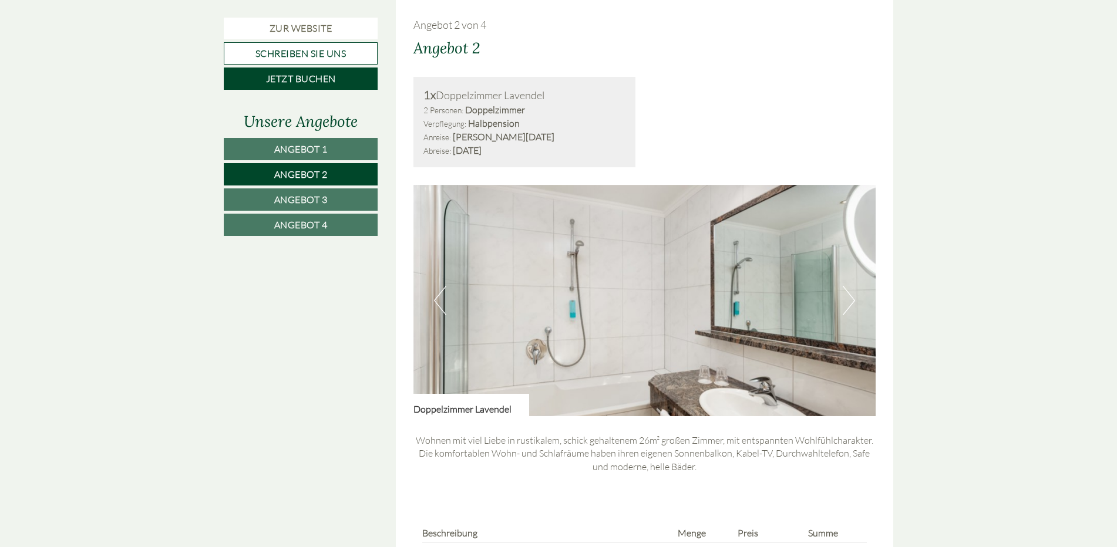
click at [849, 303] on button "Next" at bounding box center [849, 300] width 12 height 29
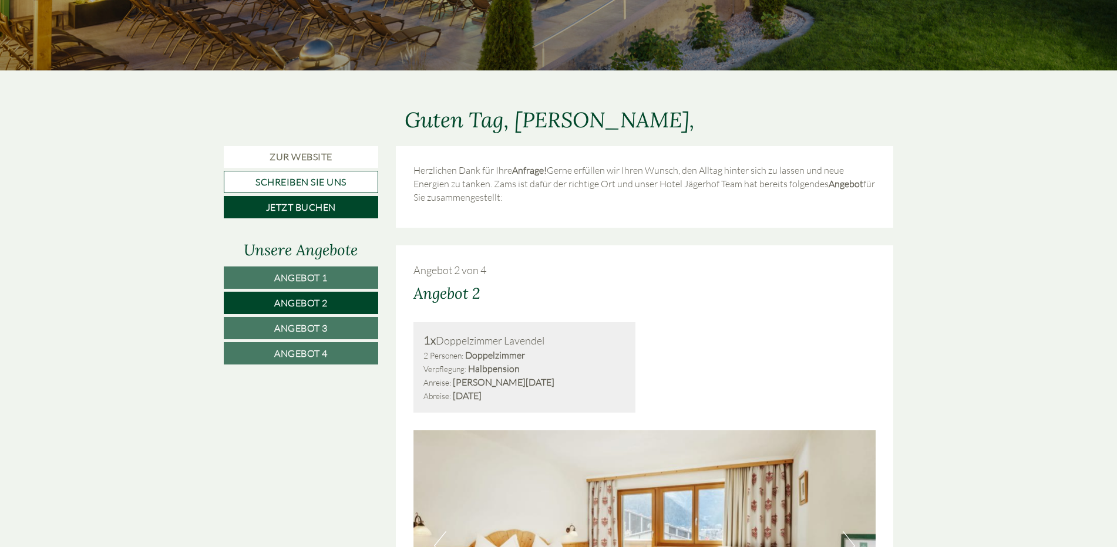
scroll to position [465, 0]
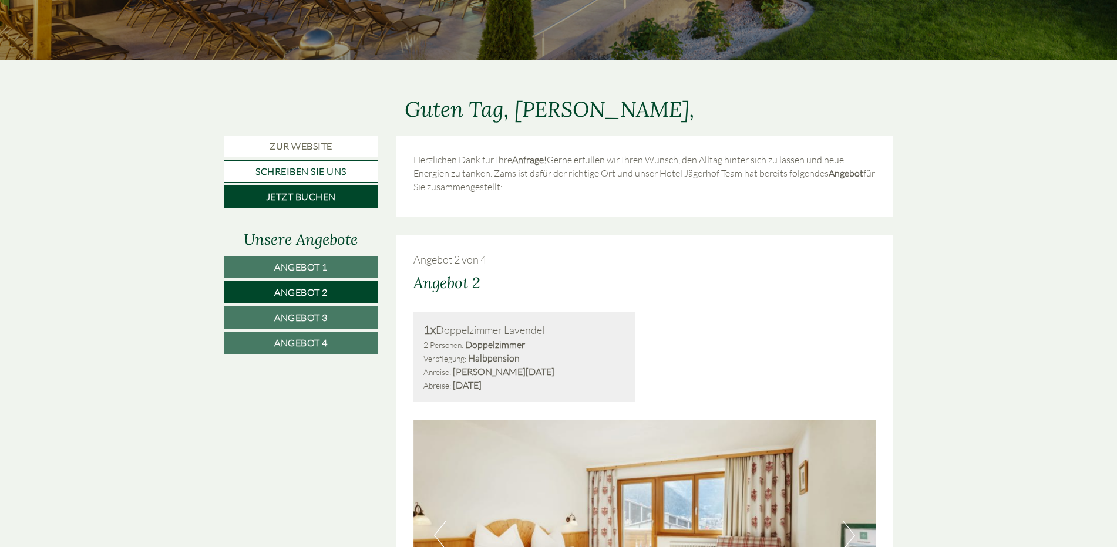
click at [352, 269] on link "Angebot 1" at bounding box center [301, 267] width 154 height 22
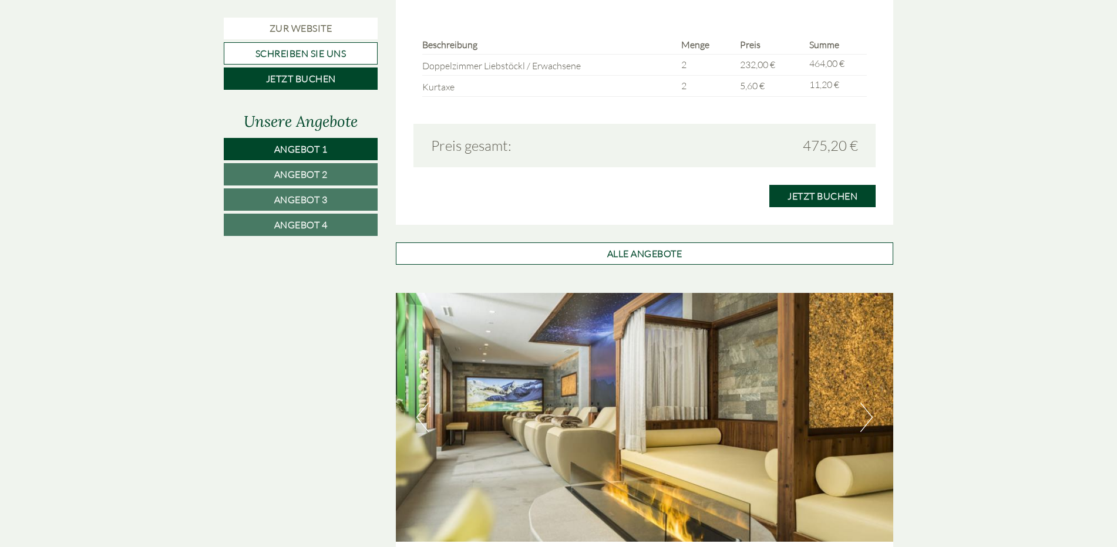
scroll to position [1169, 0]
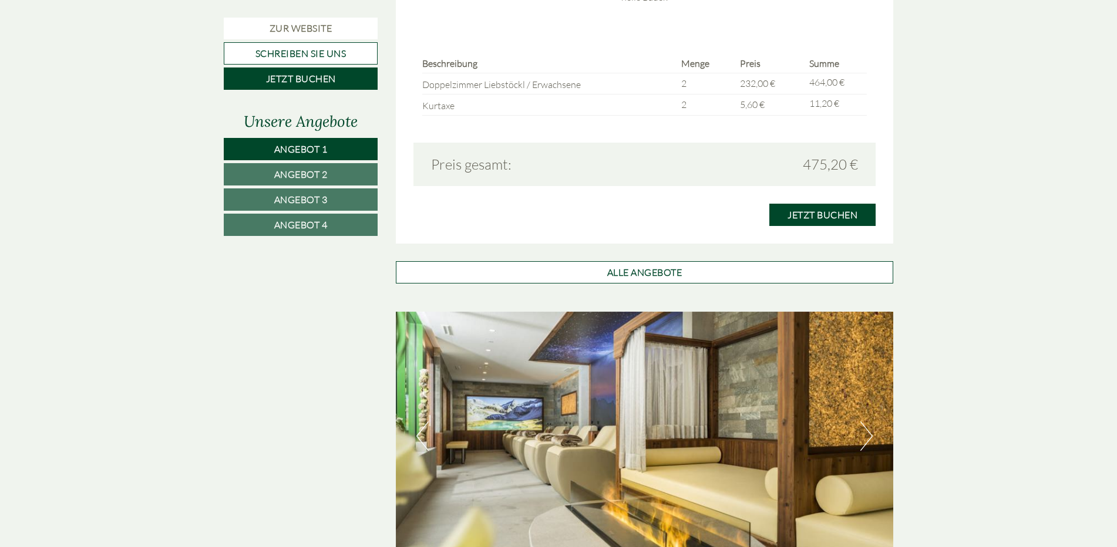
click at [344, 176] on link "Angebot 2" at bounding box center [301, 174] width 154 height 22
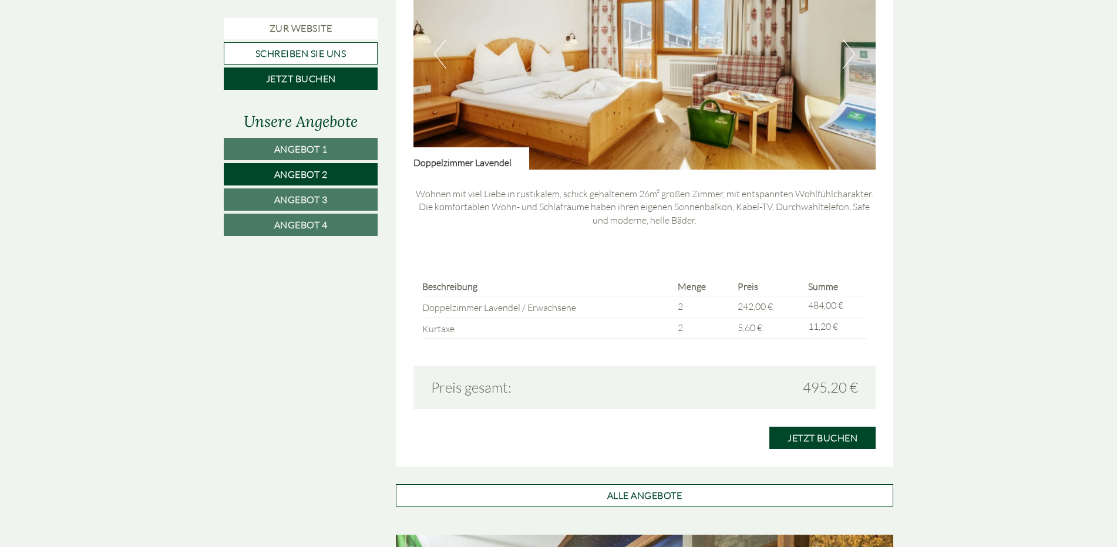
scroll to position [1052, 0]
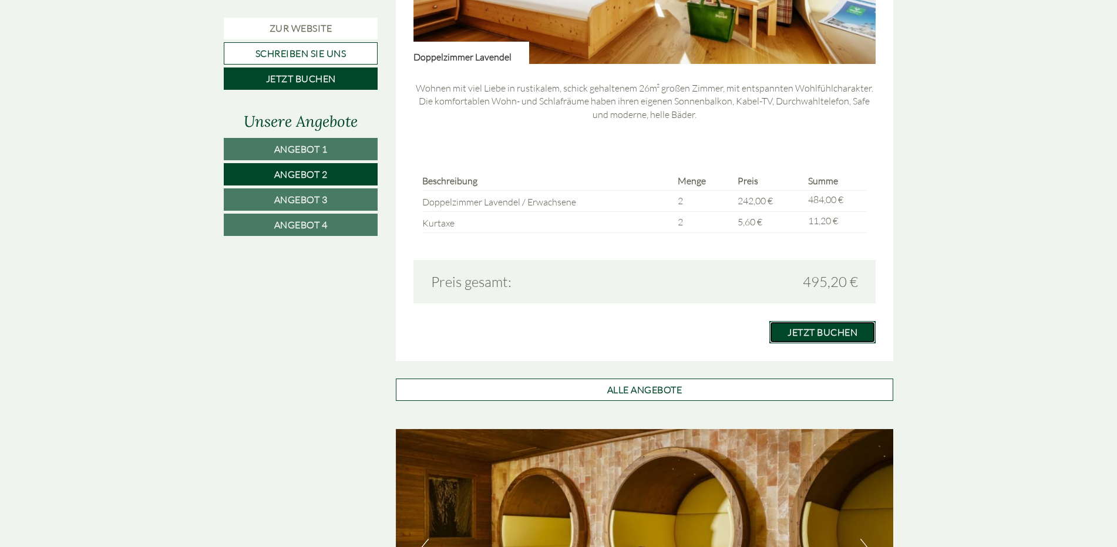
click at [838, 332] on link "Jetzt buchen" at bounding box center [822, 332] width 106 height 22
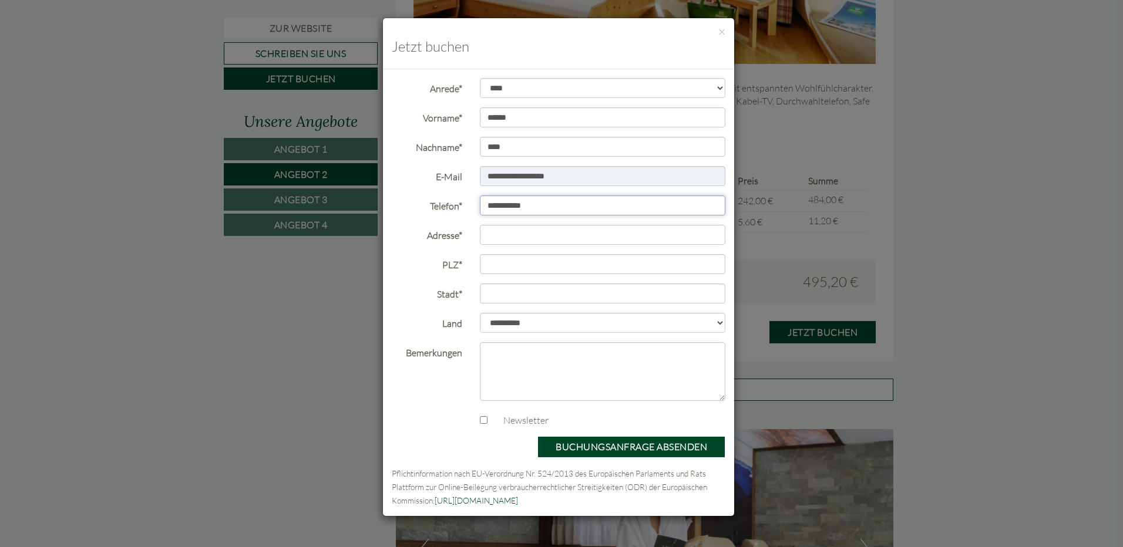
drag, startPoint x: 564, startPoint y: 203, endPoint x: 459, endPoint y: 206, distance: 104.6
click at [459, 206] on div "**********" at bounding box center [558, 206] width 351 height 21
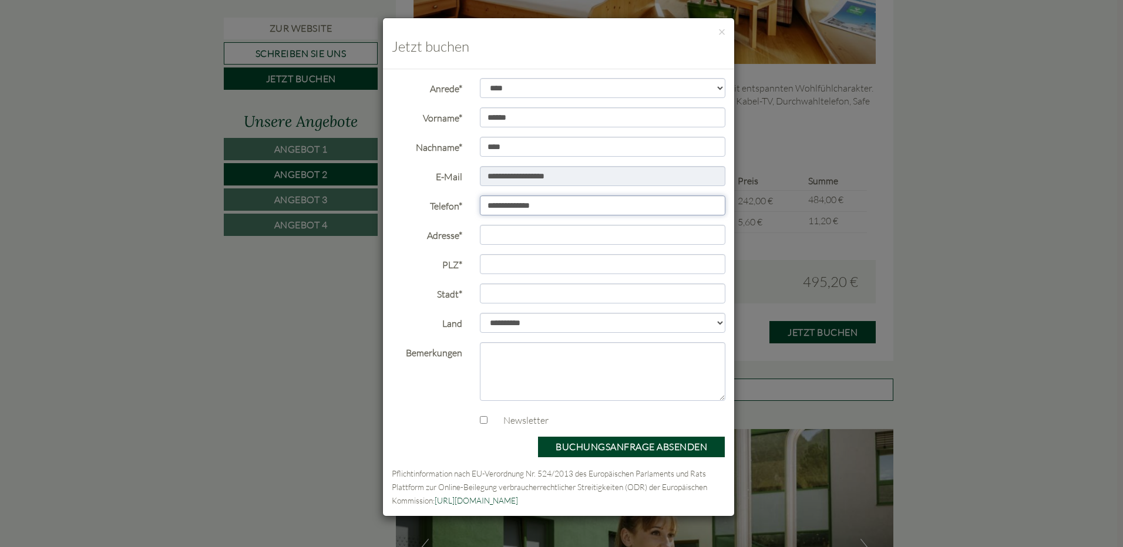
type input "**********"
click at [502, 225] on input "Adresse*" at bounding box center [603, 235] width 246 height 20
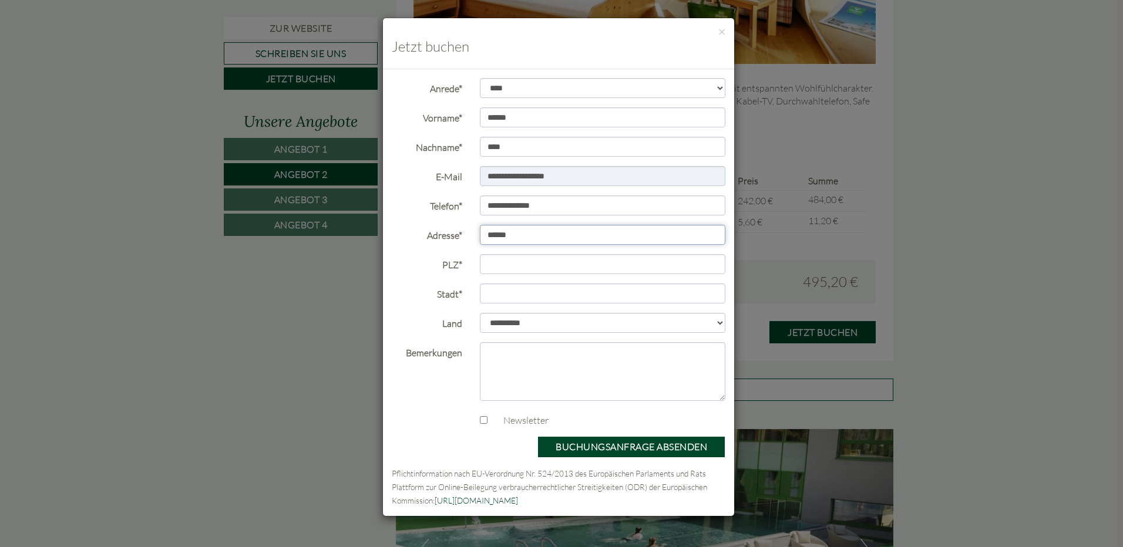
type input "**********"
type input "****"
type input "**********"
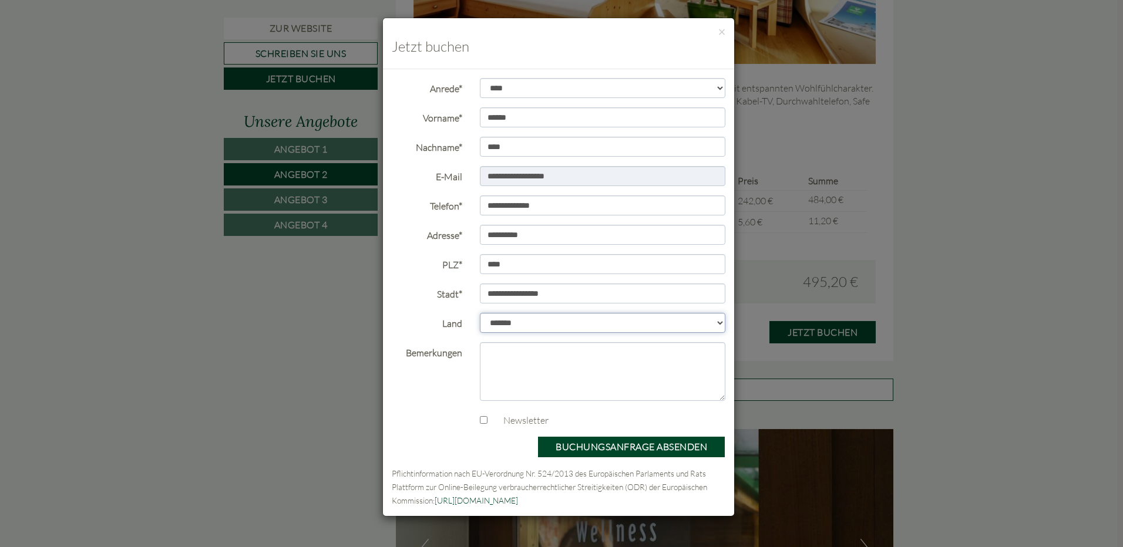
click at [537, 322] on select "**********" at bounding box center [603, 323] width 246 height 20
select select "*"
click at [480, 313] on select "**********" at bounding box center [603, 323] width 246 height 20
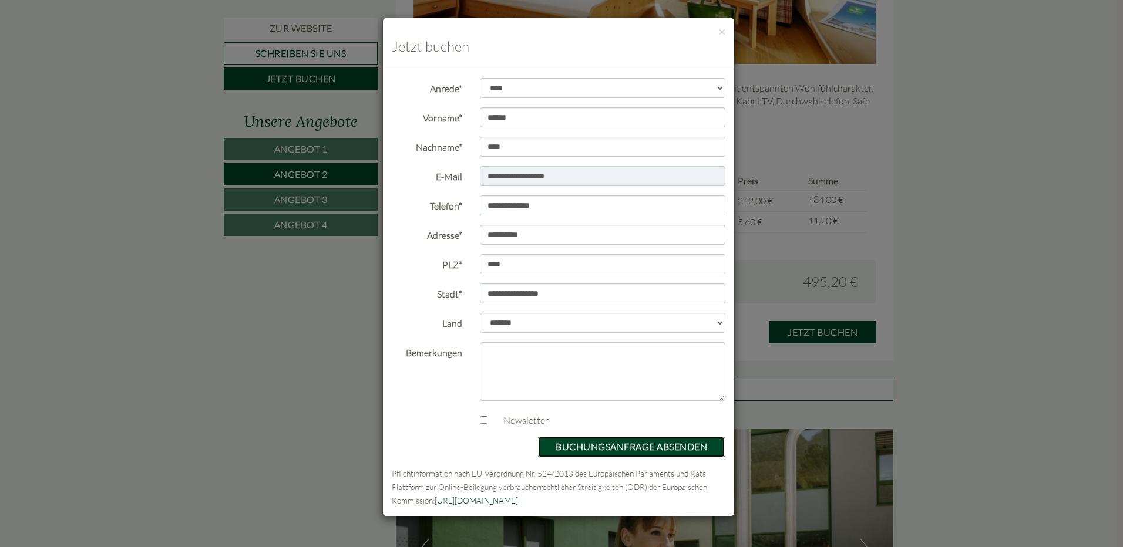
click at [633, 447] on button "Buchungsanfrage absenden" at bounding box center [631, 447] width 188 height 22
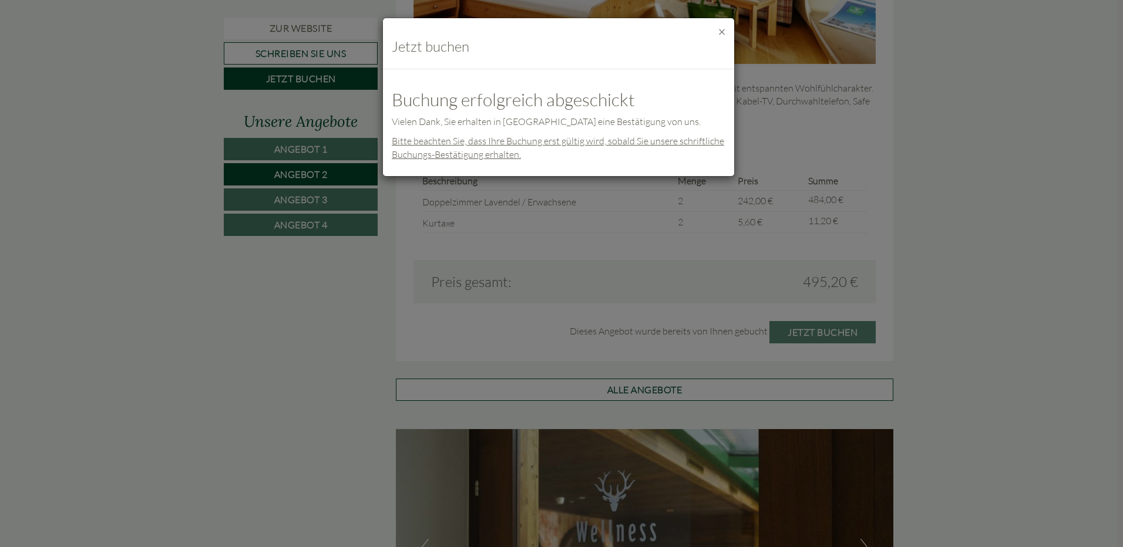
click at [720, 32] on button "×" at bounding box center [721, 32] width 7 height 12
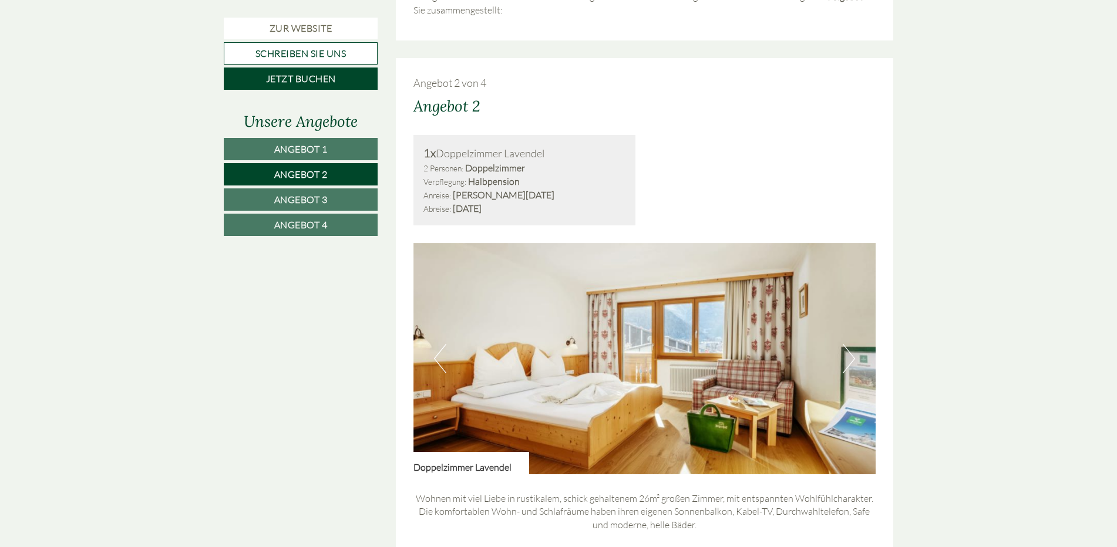
scroll to position [641, 0]
